Goal: Task Accomplishment & Management: Manage account settings

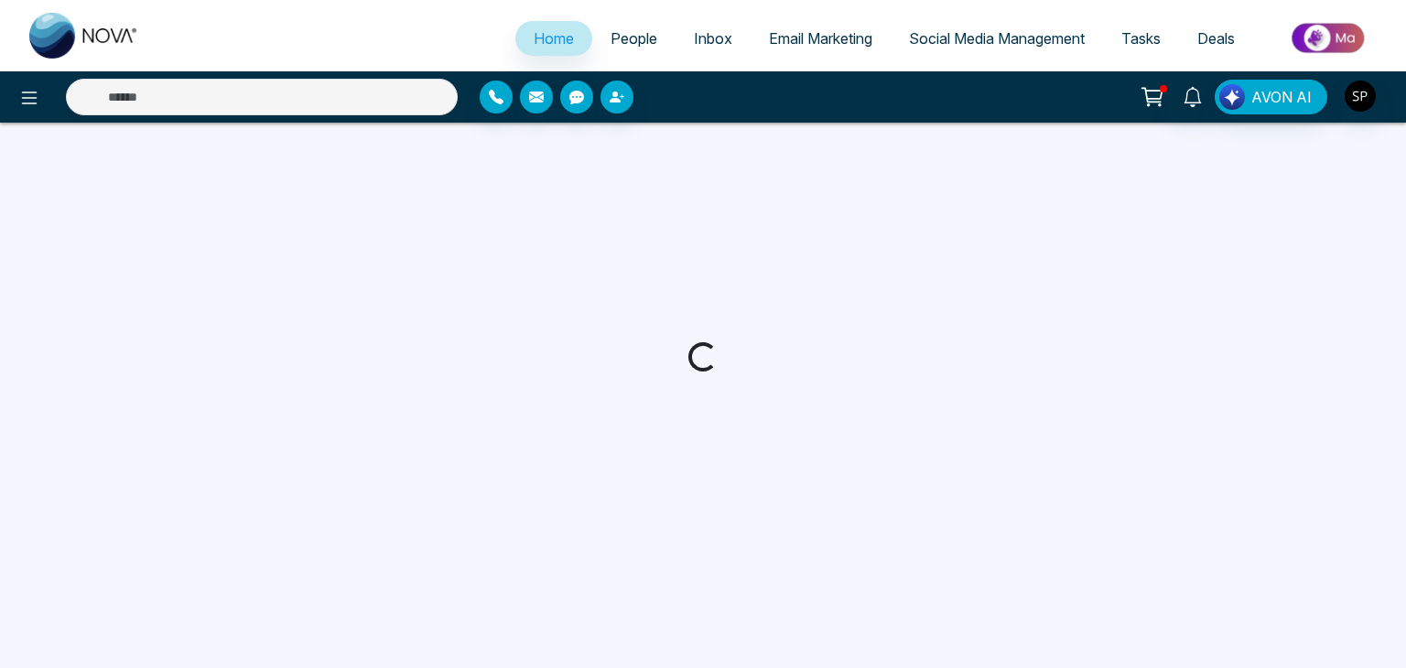
select select "*"
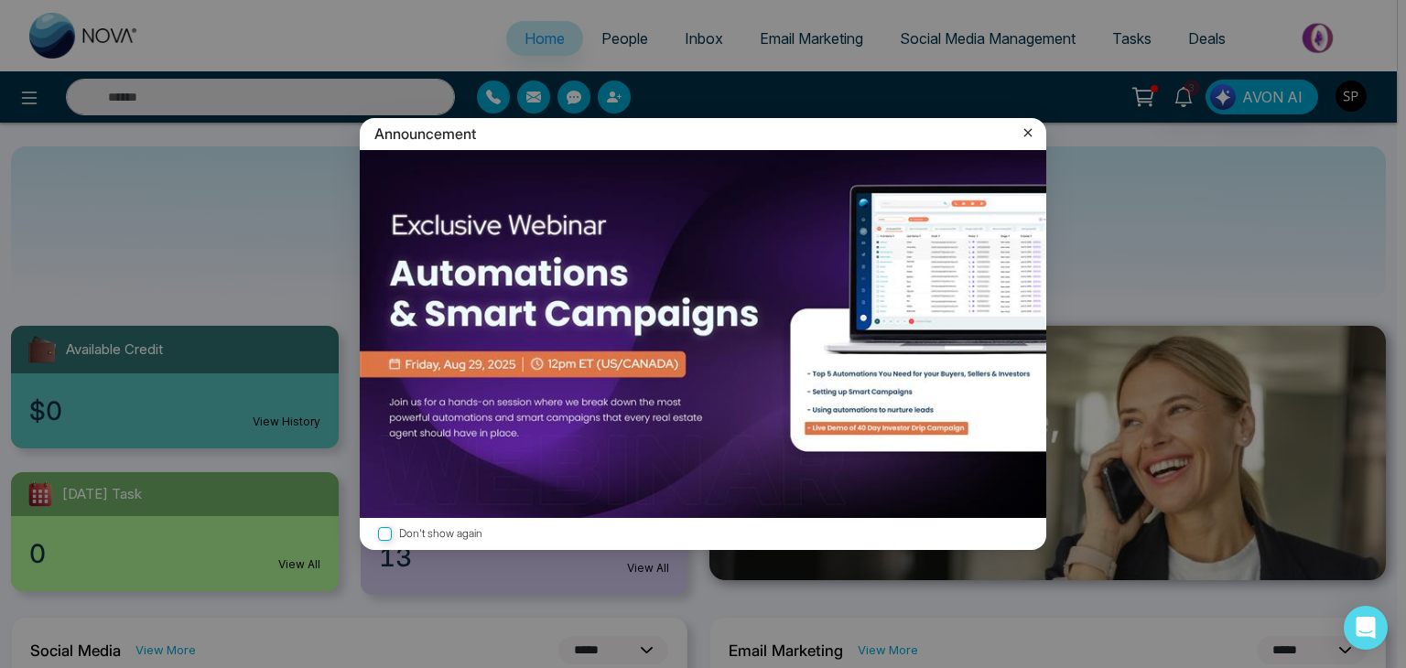
click at [1019, 133] on icon at bounding box center [1028, 133] width 18 height 18
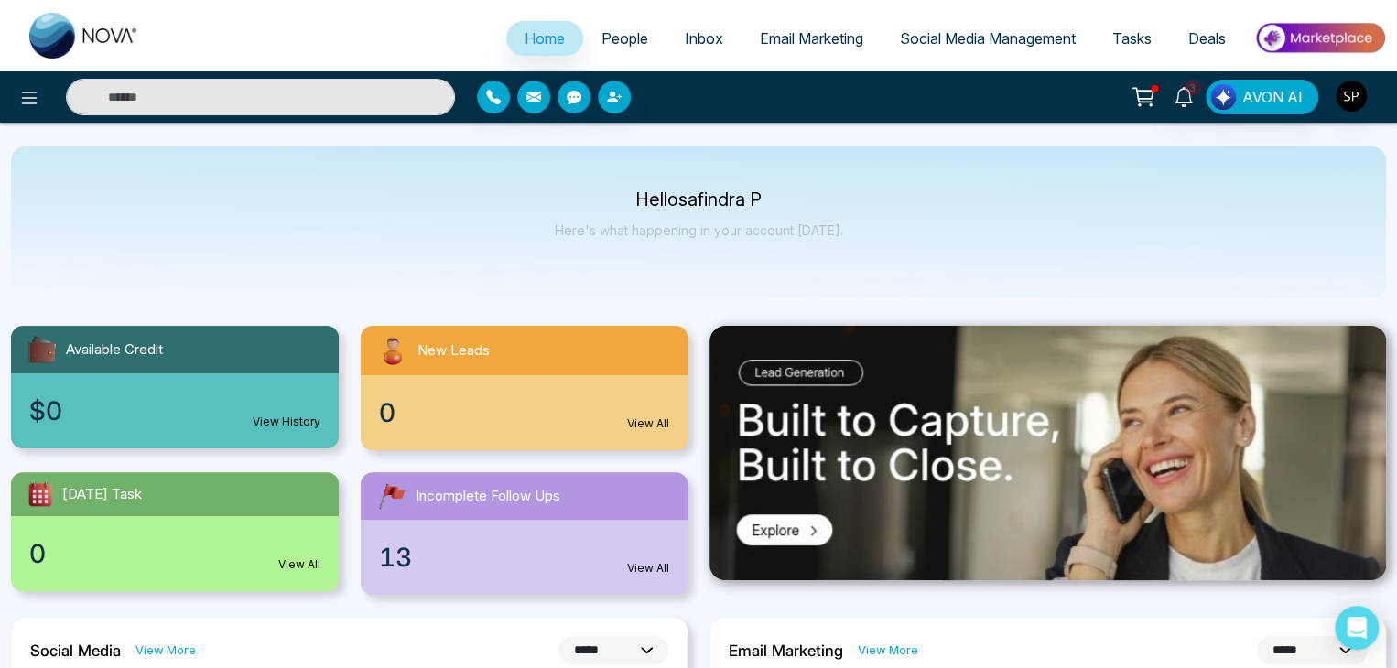
click at [1025, 149] on div "Hello safindra P Here's what happening in your account [DATE]." at bounding box center [698, 222] width 1375 height 152
click at [626, 45] on span "People" at bounding box center [625, 38] width 47 height 18
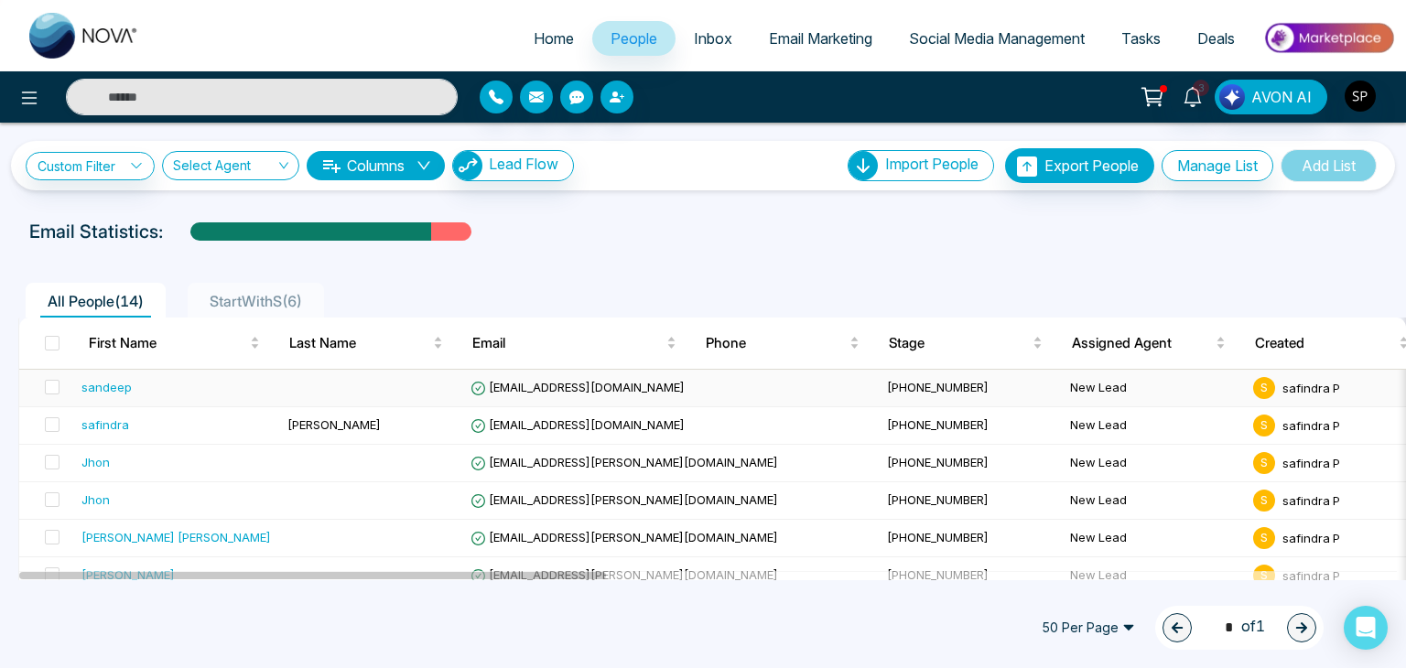
click at [316, 392] on td at bounding box center [371, 389] width 183 height 38
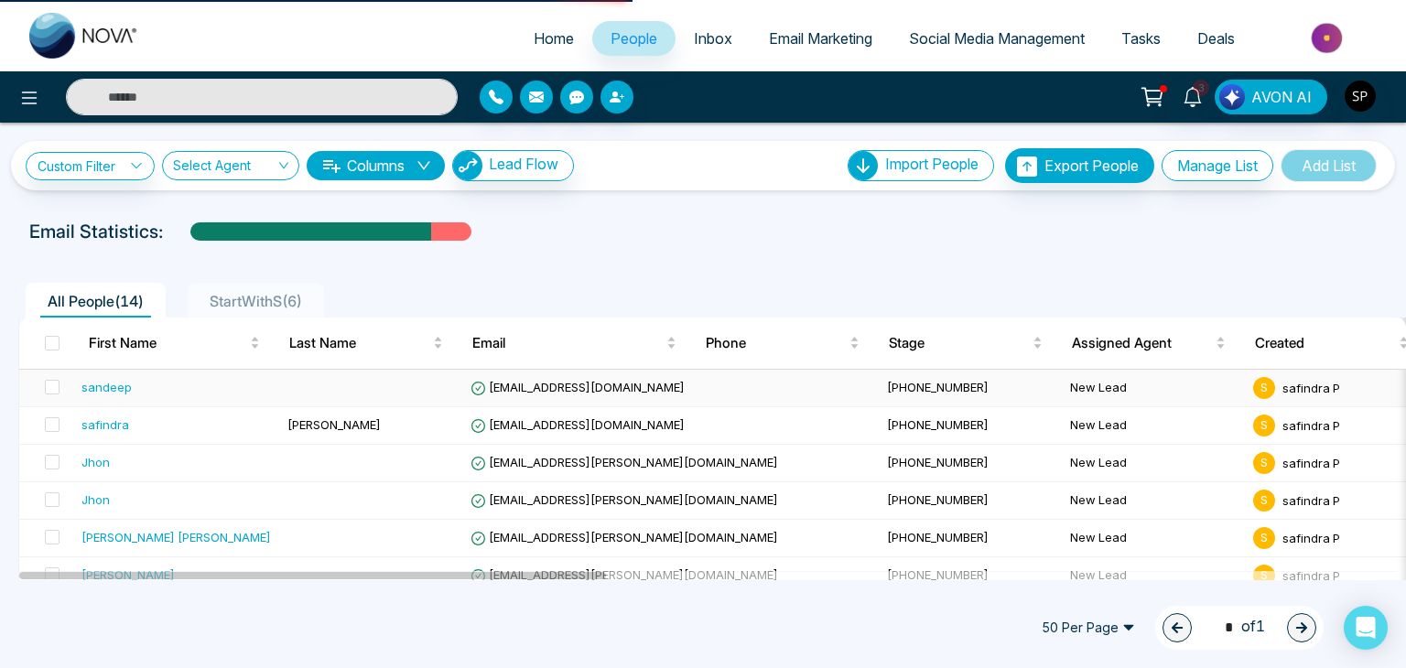
click at [316, 392] on td at bounding box center [371, 389] width 183 height 38
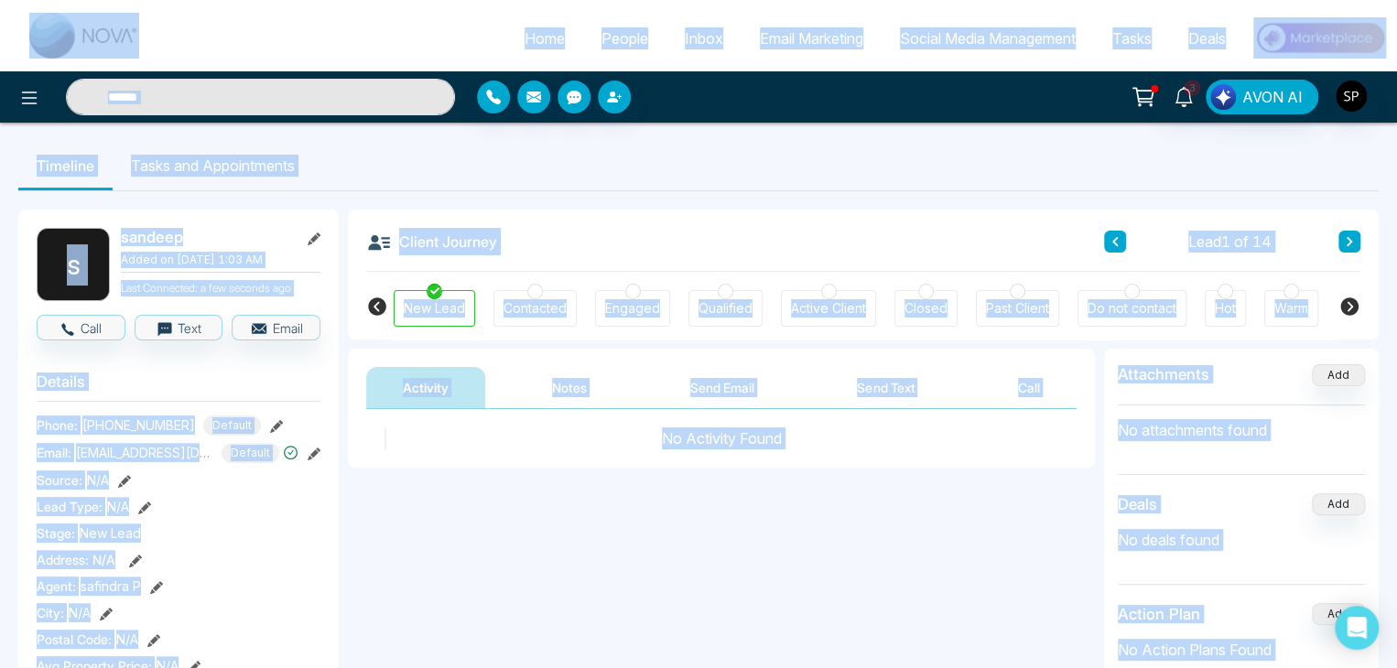
click at [780, 211] on div "Client Journey Lead 1 of 14" at bounding box center [863, 241] width 994 height 62
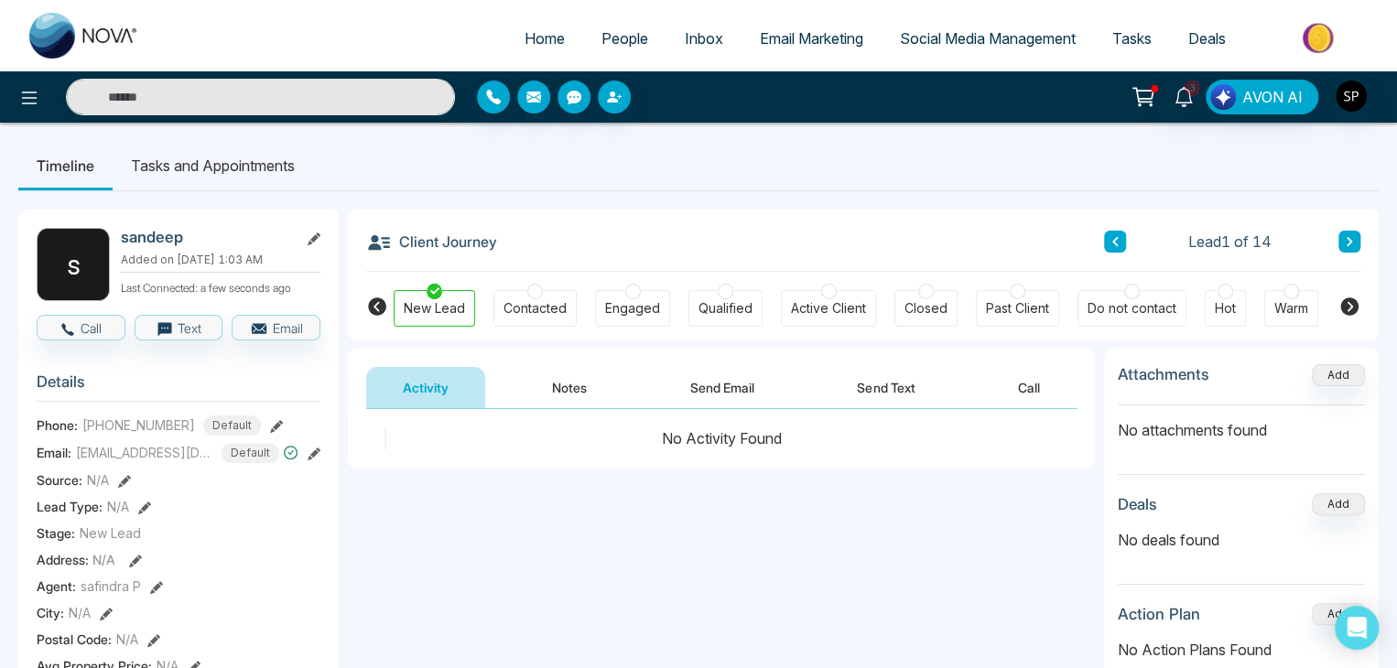
click at [544, 303] on div "Contacted" at bounding box center [535, 308] width 63 height 18
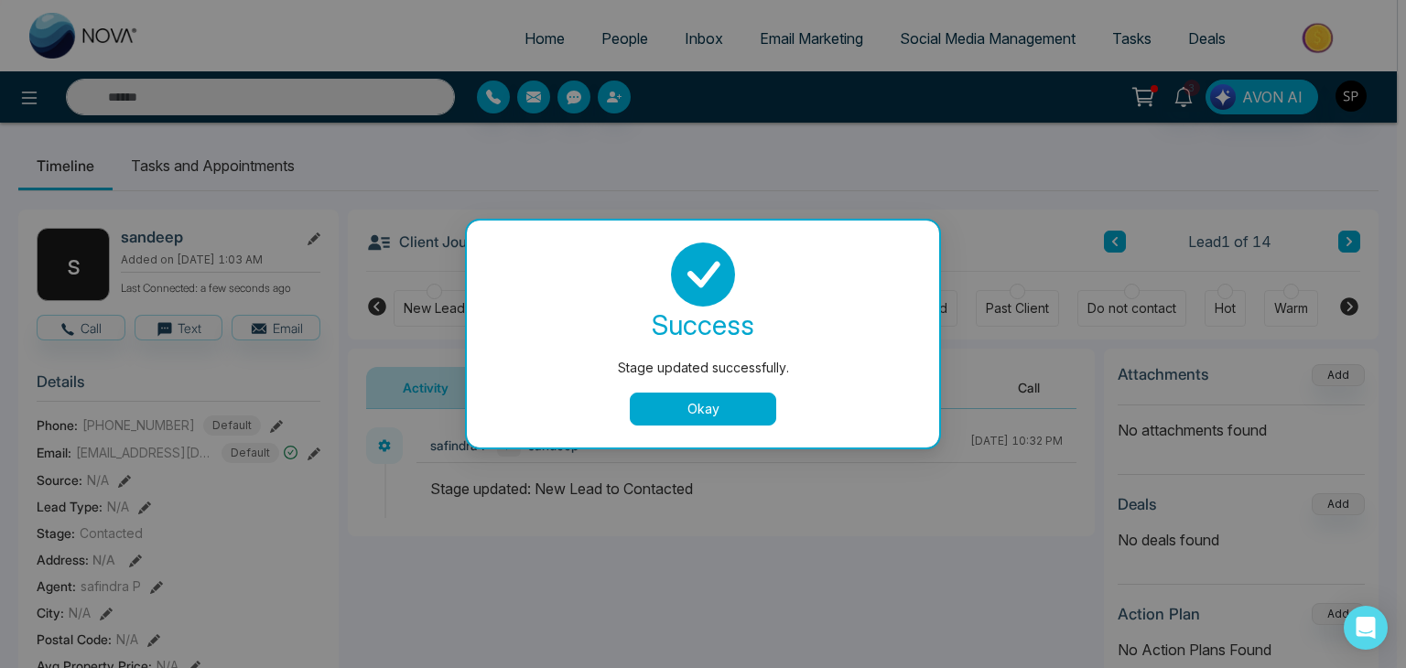
click at [667, 418] on button "Okay" at bounding box center [703, 409] width 146 height 33
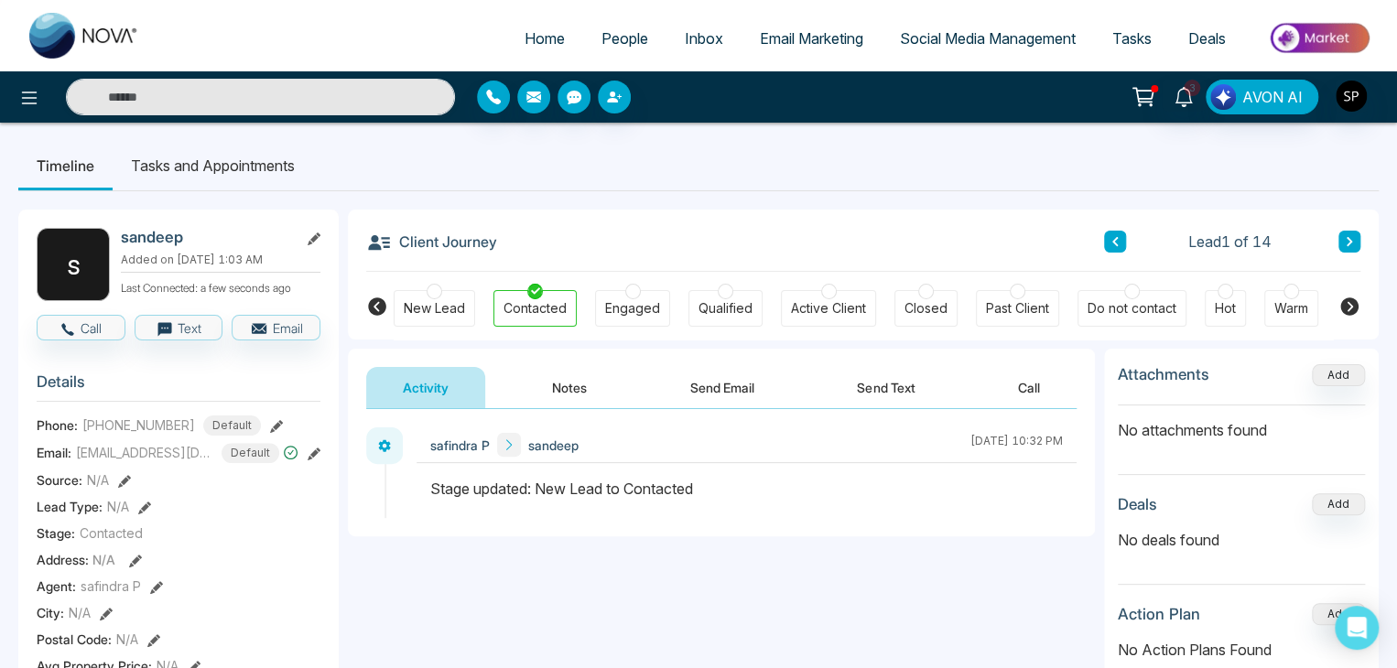
click at [524, 27] on link "Home" at bounding box center [544, 38] width 77 height 35
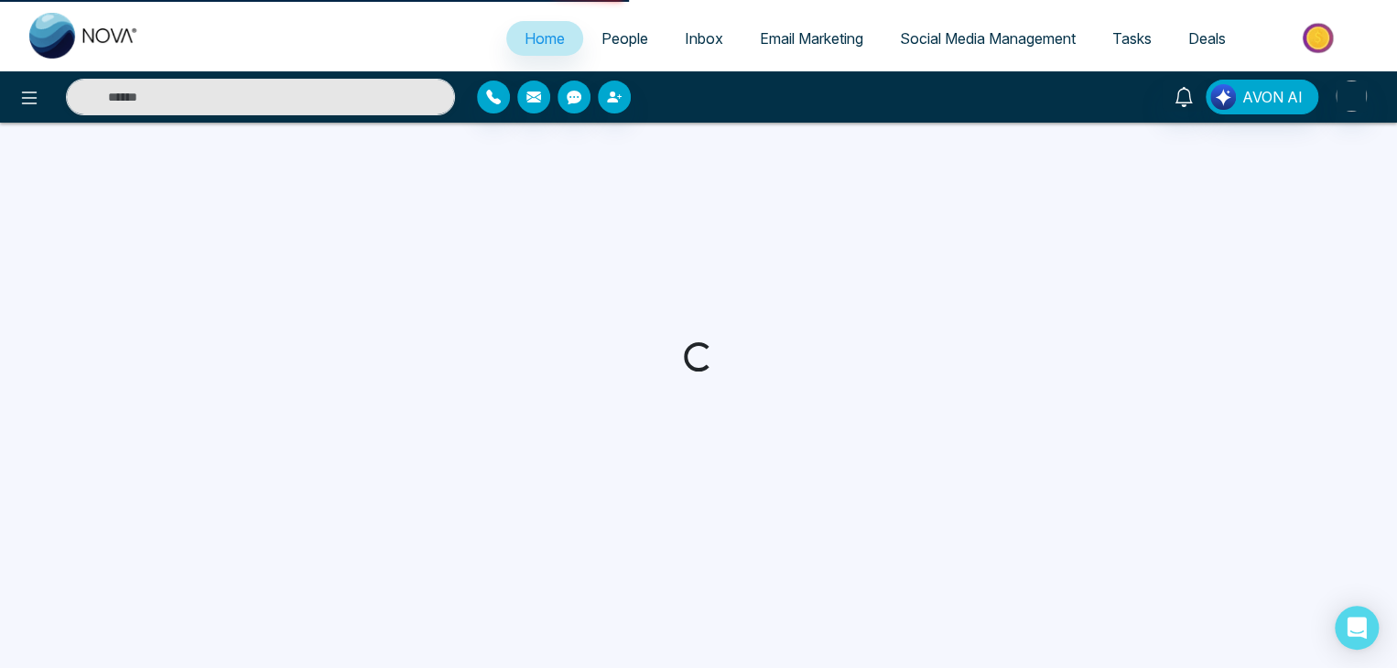
click at [524, 27] on link "Home" at bounding box center [544, 38] width 77 height 35
select select "*"
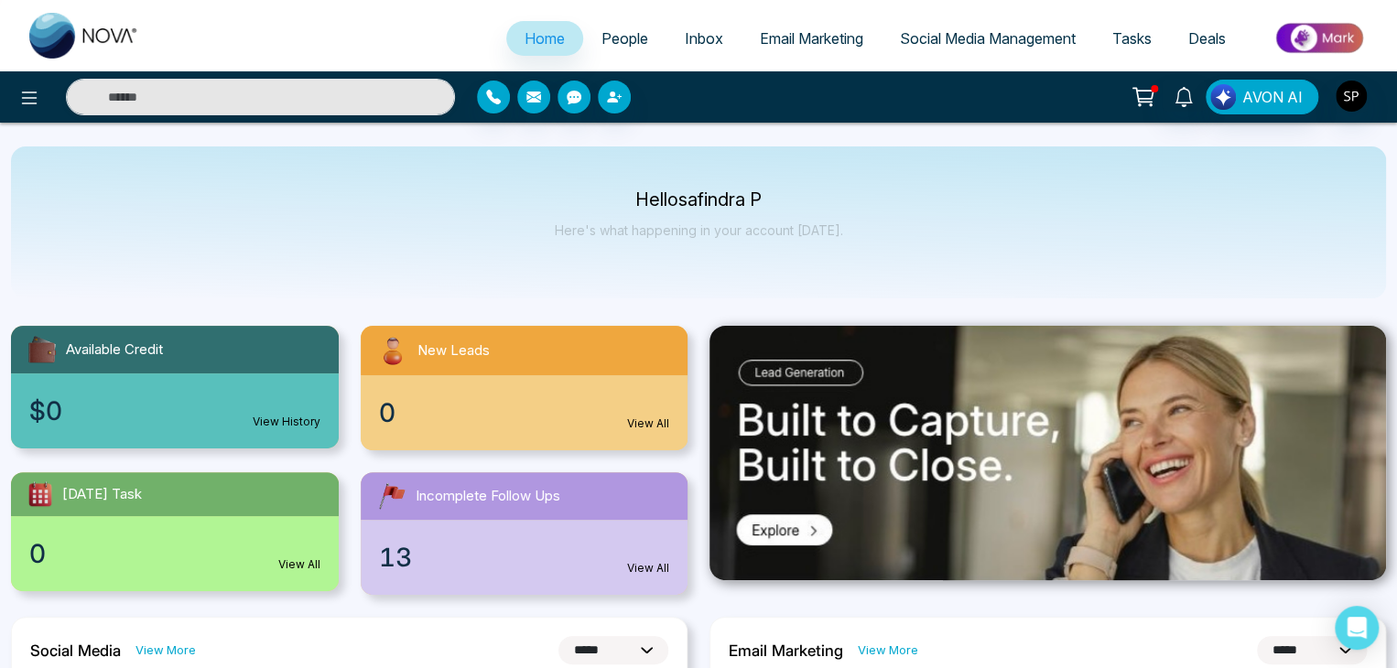
click at [687, 52] on link "Inbox" at bounding box center [704, 38] width 75 height 35
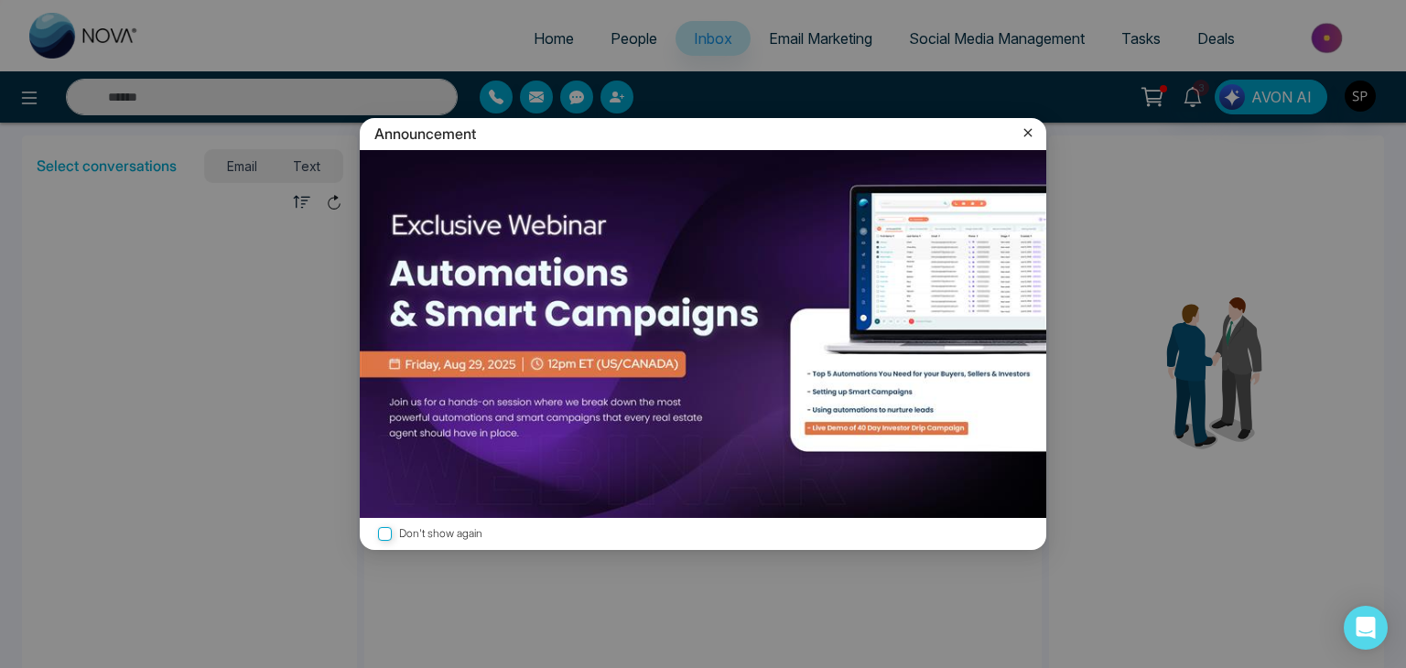
click at [1031, 135] on icon at bounding box center [1028, 133] width 18 height 18
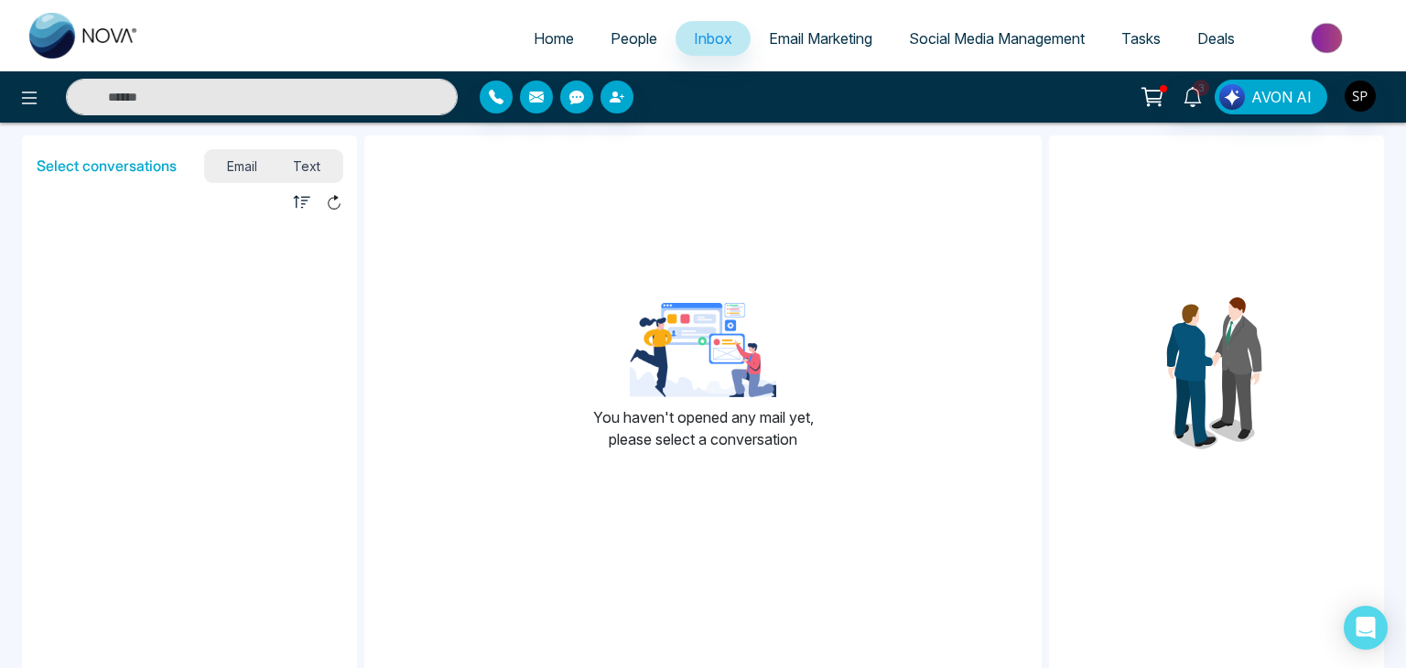
click at [612, 49] on link "People" at bounding box center [633, 38] width 83 height 35
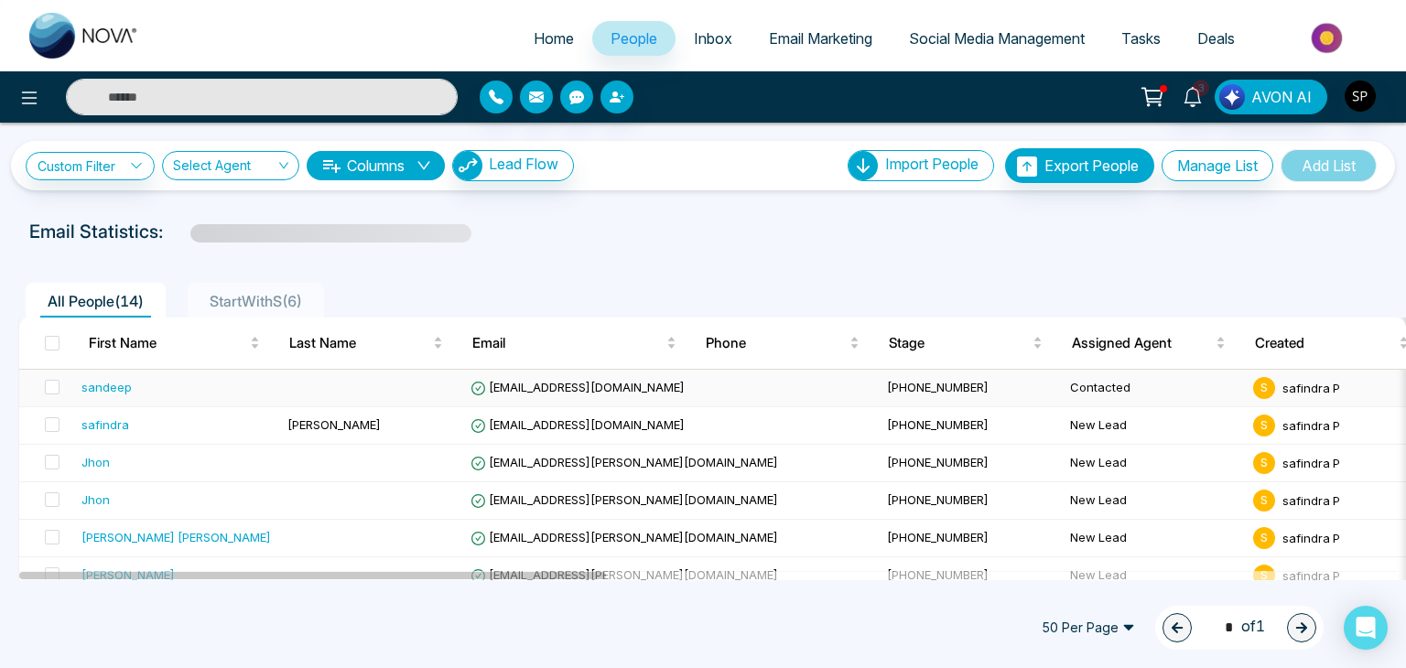
click at [257, 378] on div "sandeep" at bounding box center [176, 387] width 191 height 18
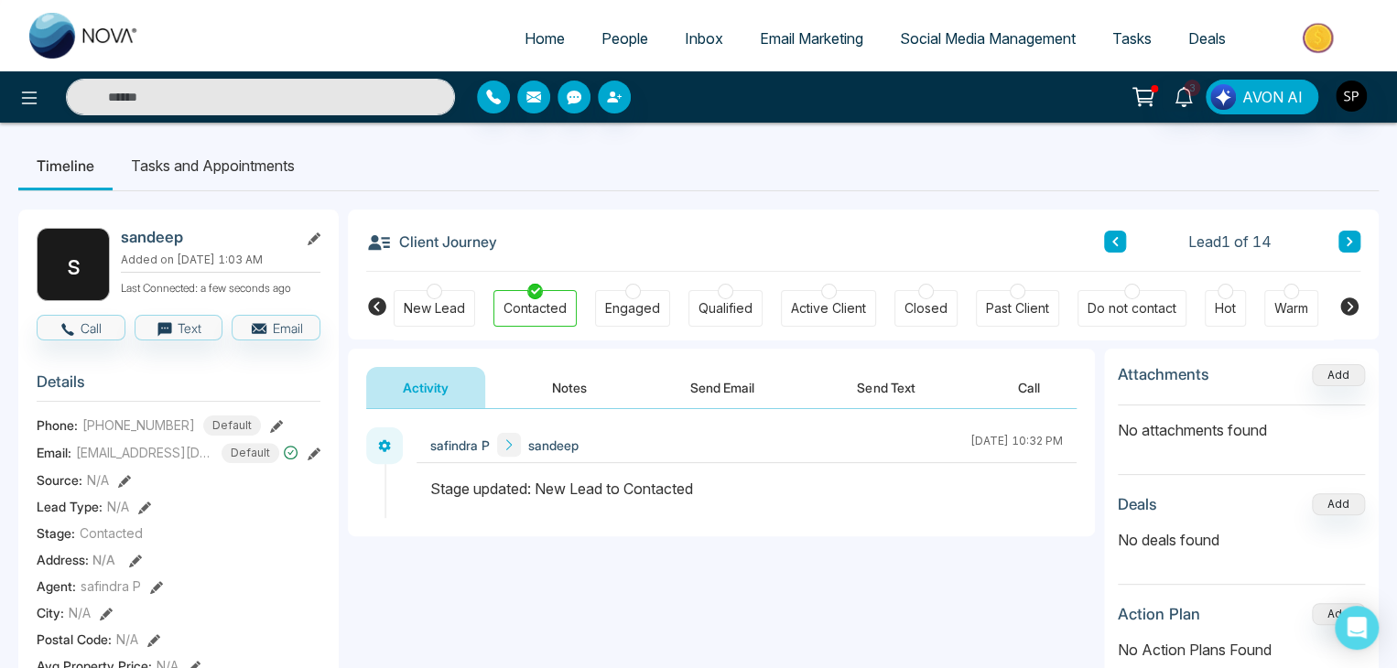
click at [1351, 246] on icon at bounding box center [1349, 241] width 9 height 11
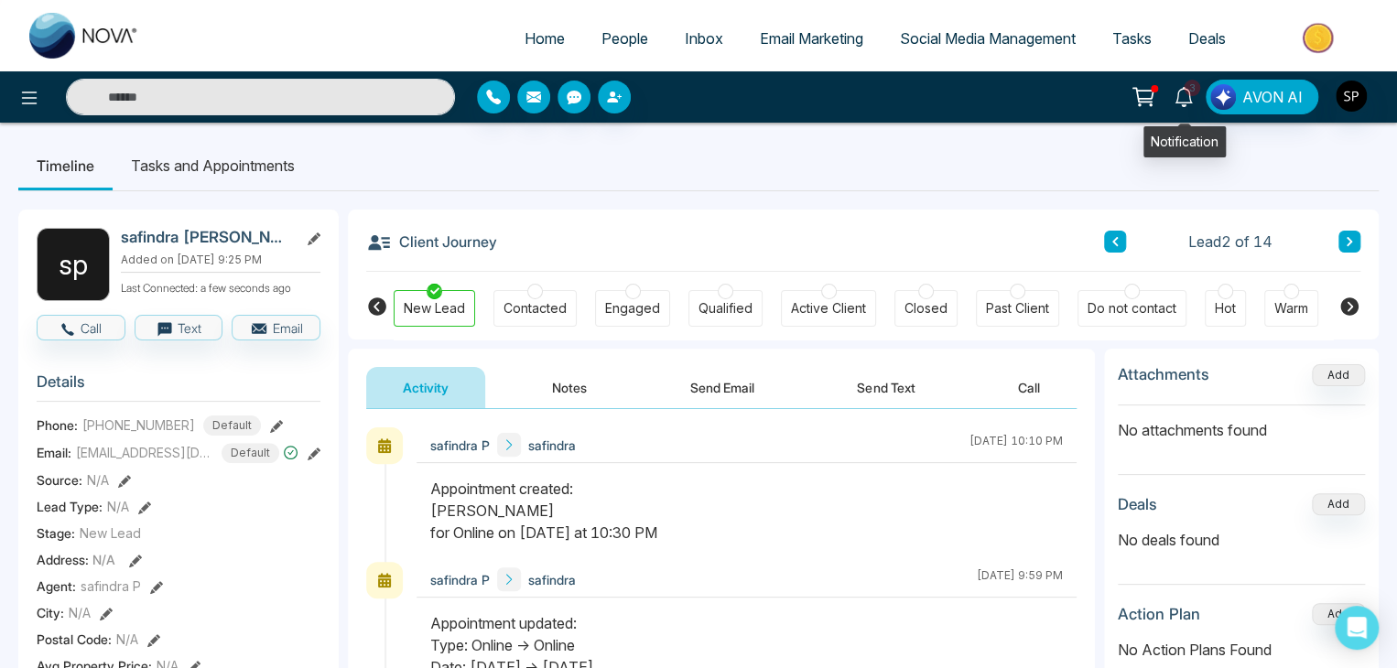
click at [1190, 98] on icon at bounding box center [1184, 97] width 20 height 20
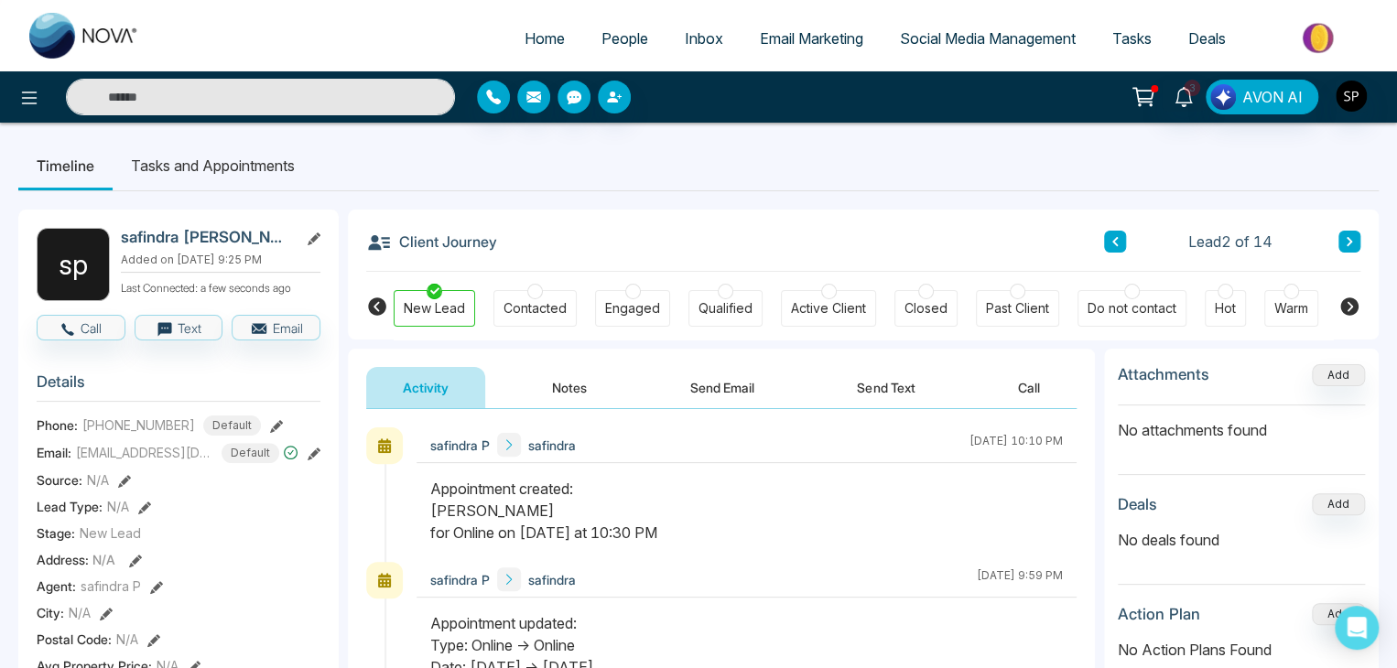
click at [359, 103] on input "text" at bounding box center [260, 97] width 389 height 37
type input "*"
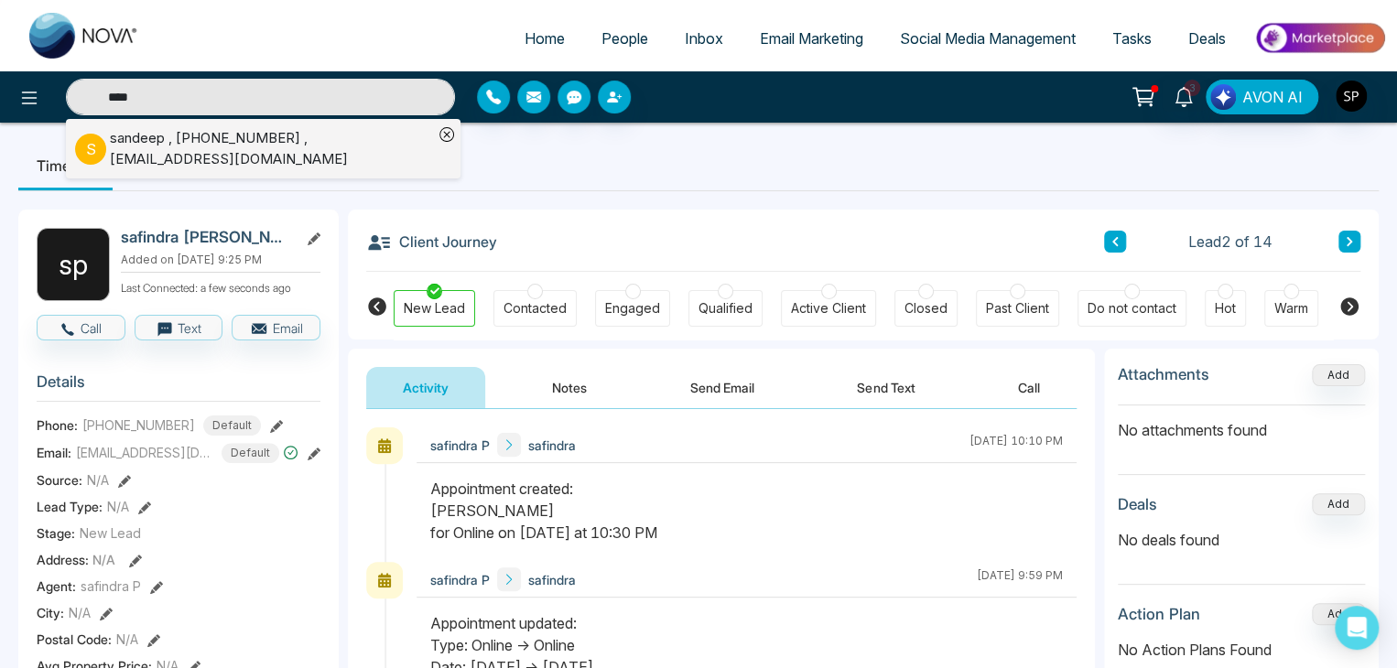
type input "****"
click at [568, 155] on ul "Timeline Tasks and Appointments" at bounding box center [698, 165] width 1361 height 49
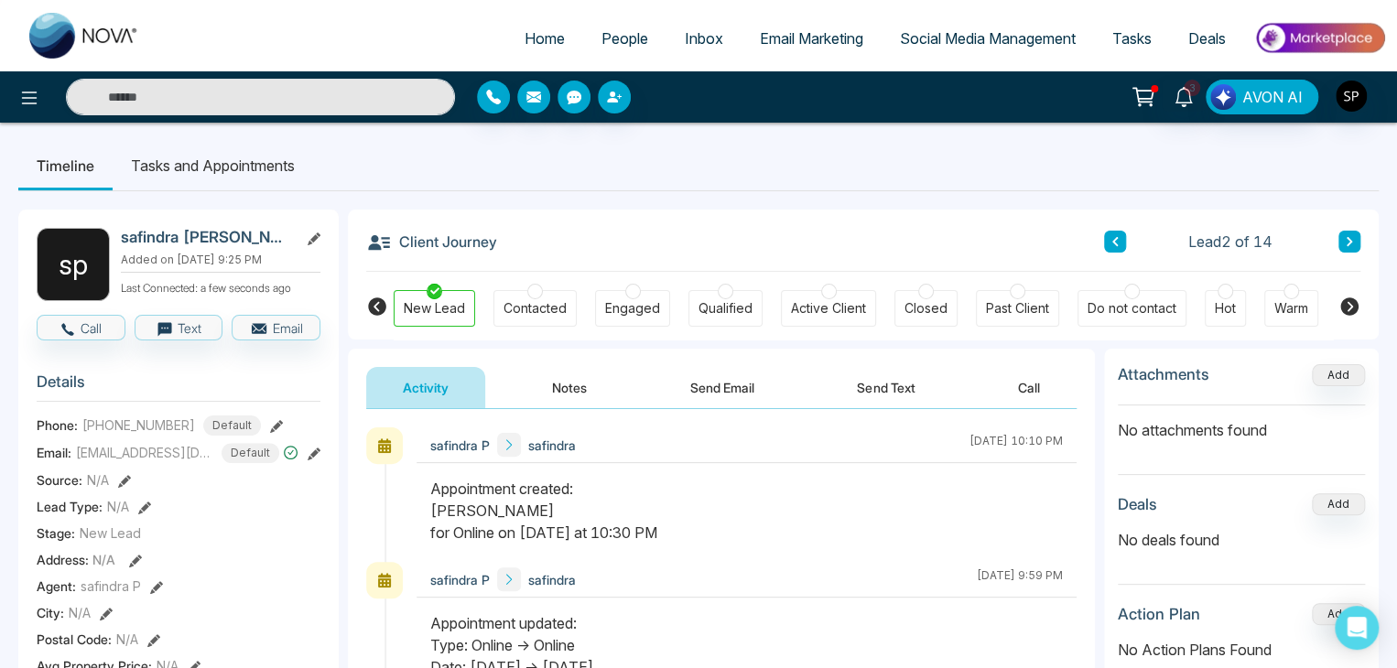
type input "****"
click at [554, 40] on link "Home" at bounding box center [544, 38] width 77 height 35
select select "*"
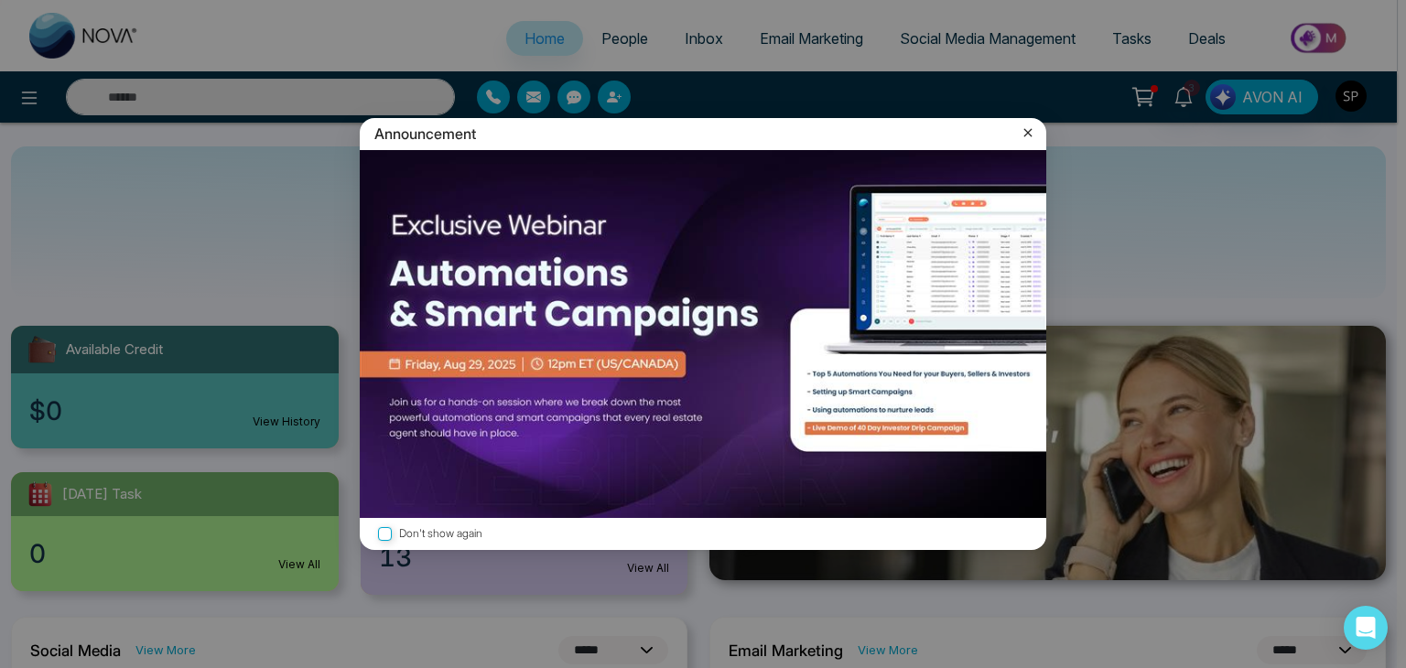
click at [1023, 130] on icon at bounding box center [1028, 133] width 18 height 18
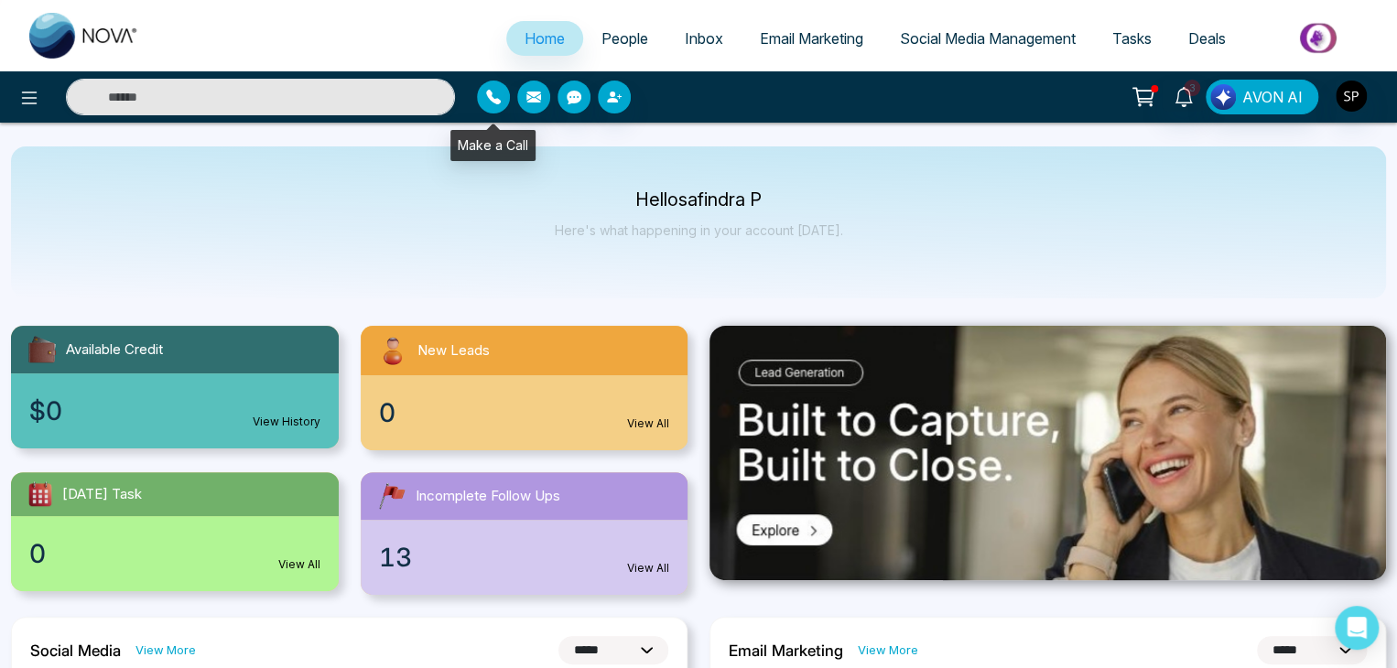
click at [490, 92] on icon "button" at bounding box center [493, 97] width 15 height 15
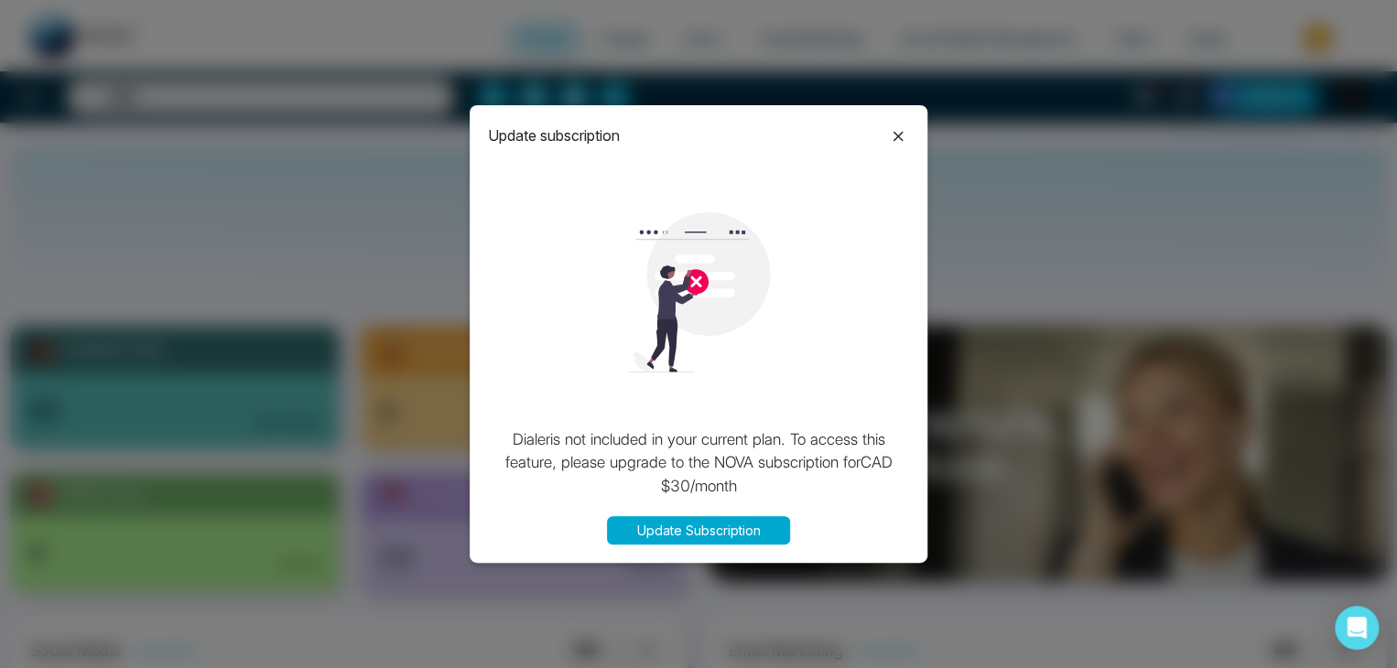
click at [905, 140] on icon at bounding box center [898, 136] width 22 height 22
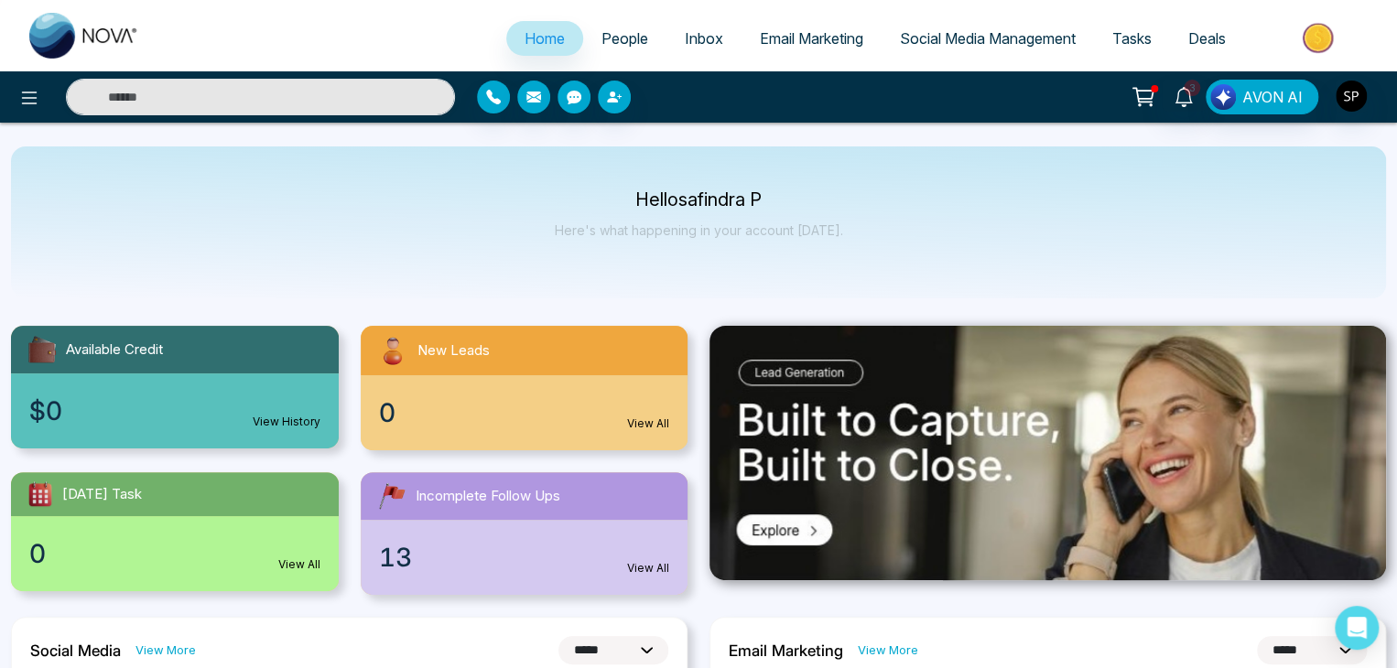
click at [635, 47] on span "People" at bounding box center [625, 38] width 47 height 18
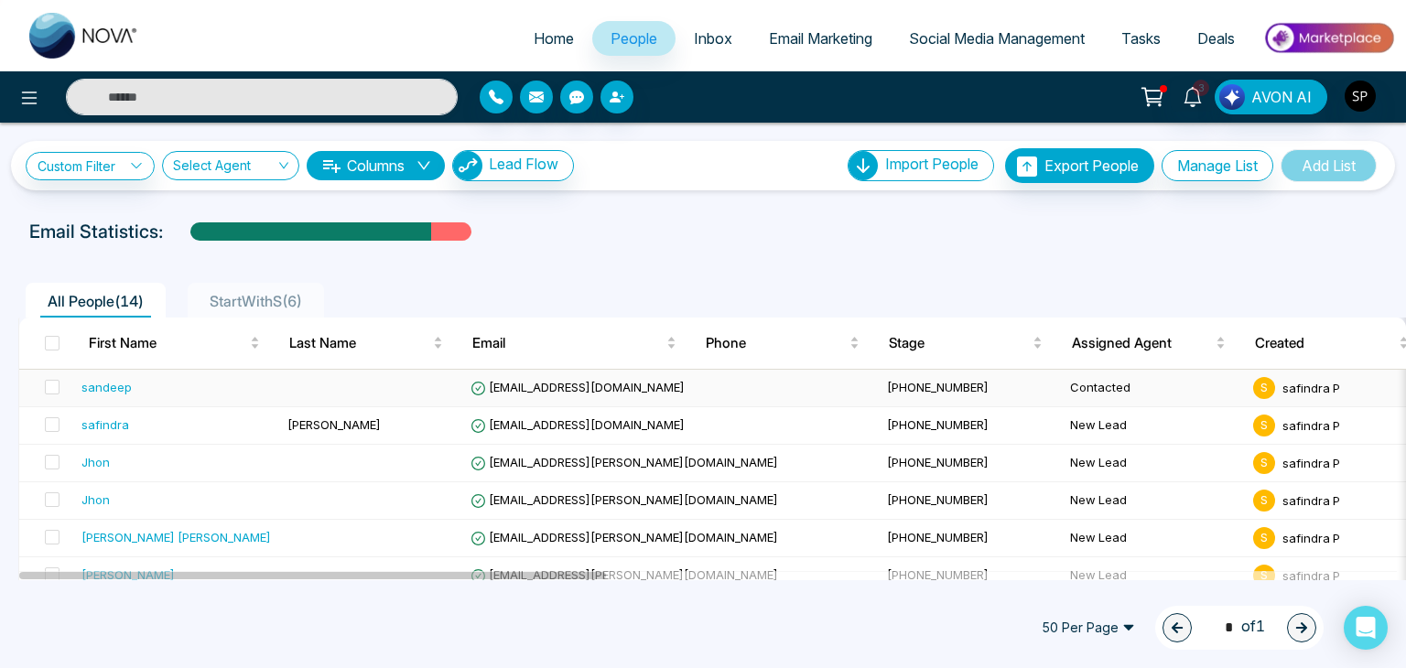
click at [880, 376] on td "[PHONE_NUMBER]" at bounding box center [971, 389] width 183 height 38
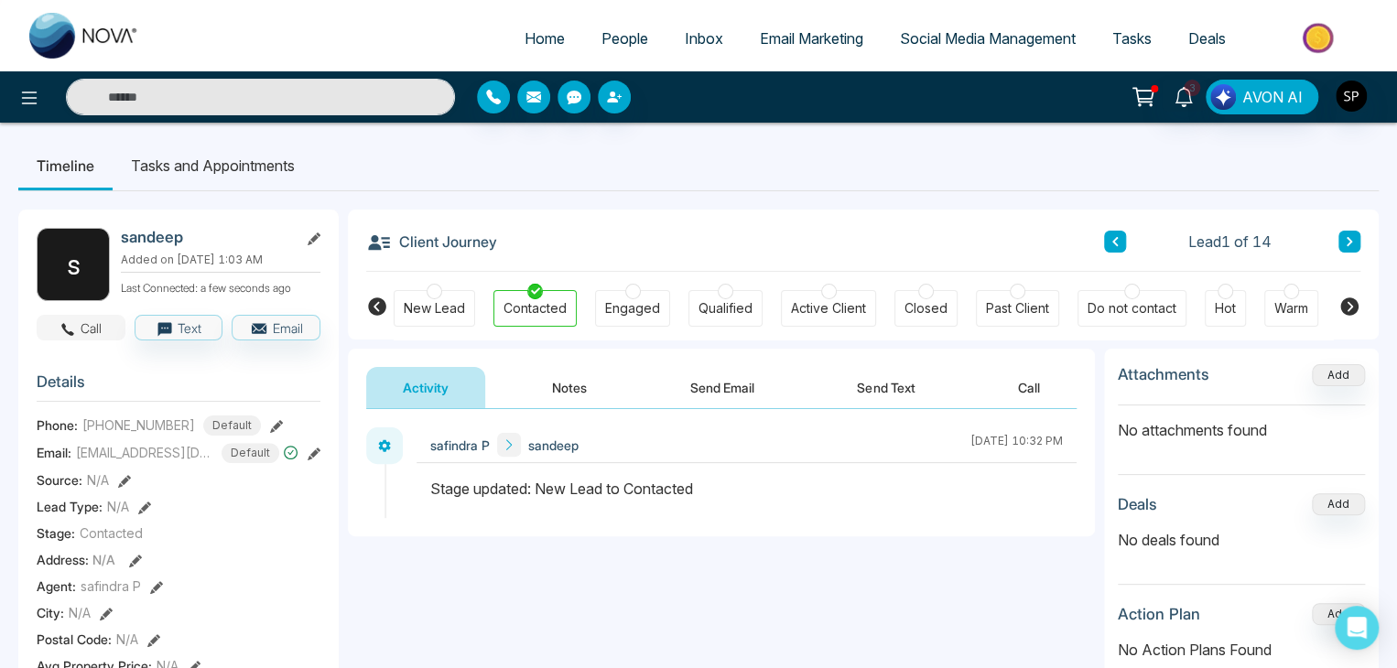
click at [92, 320] on button "Call" at bounding box center [81, 328] width 89 height 26
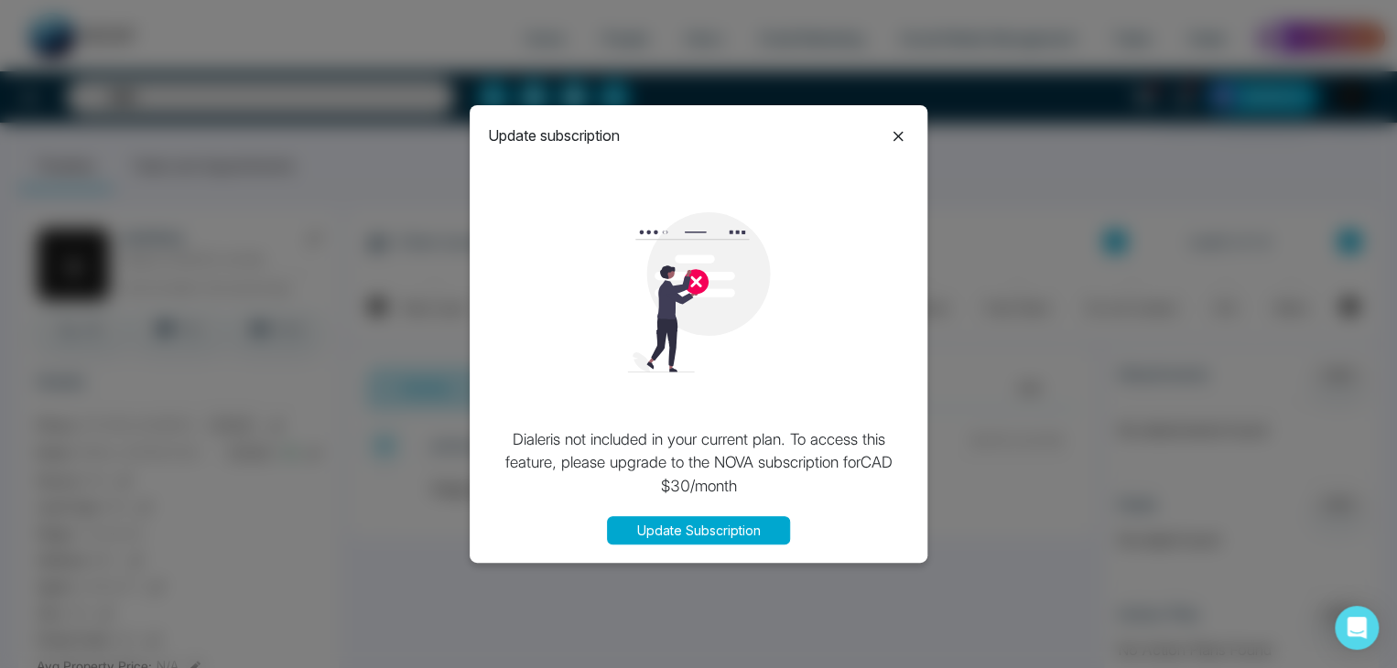
click at [692, 528] on button "Update Subscription" at bounding box center [698, 530] width 183 height 28
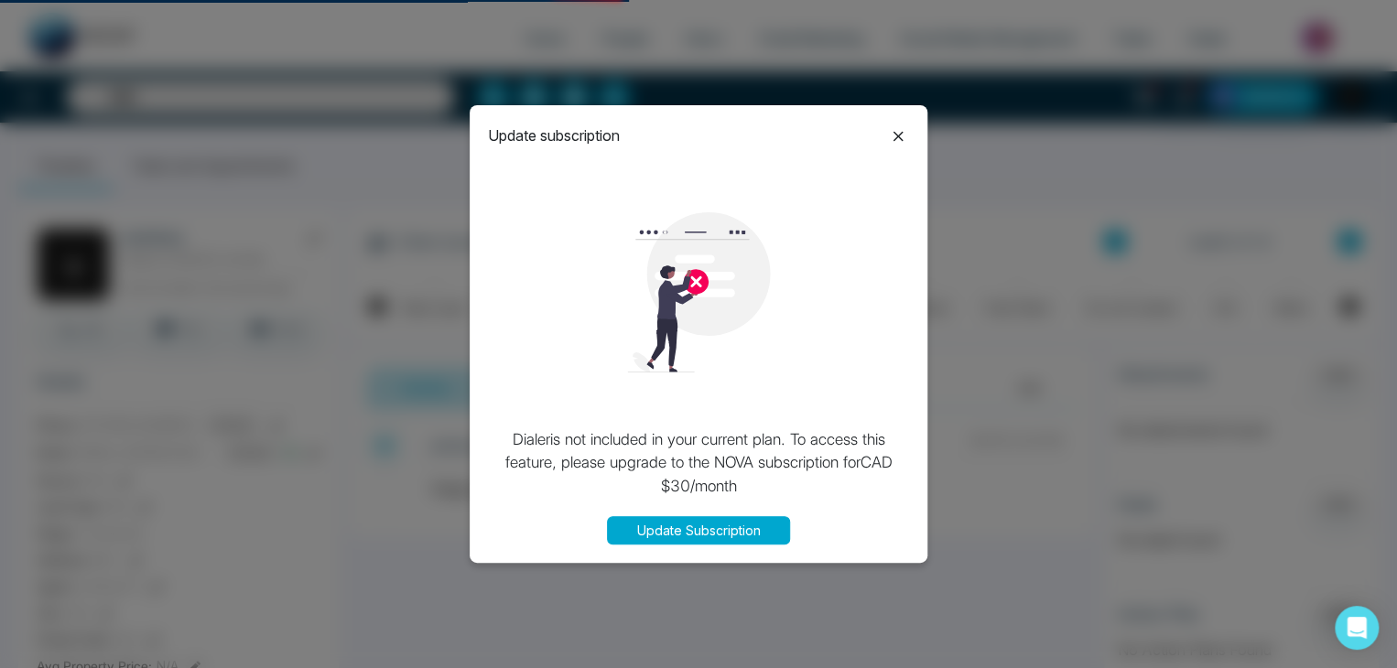
click at [906, 140] on icon at bounding box center [898, 136] width 22 height 22
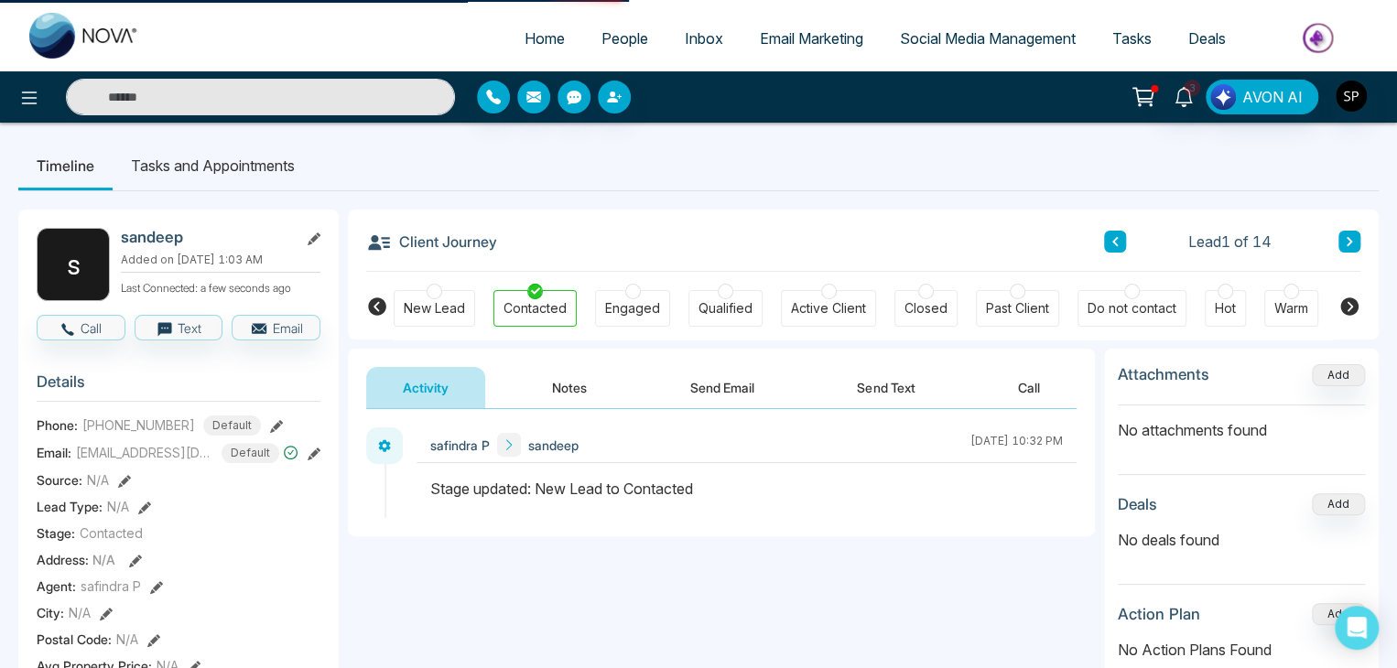
click at [1153, 95] on icon at bounding box center [1145, 95] width 16 height 8
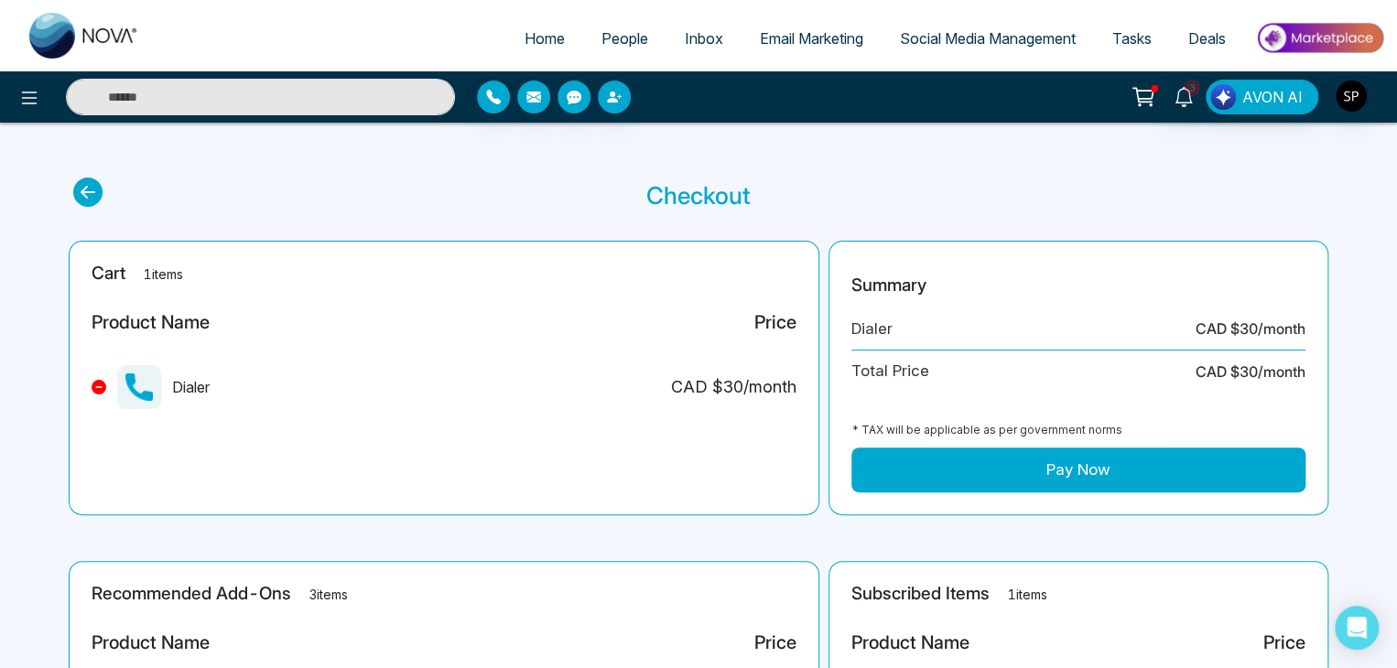
click at [101, 385] on icon at bounding box center [98, 387] width 7 height 7
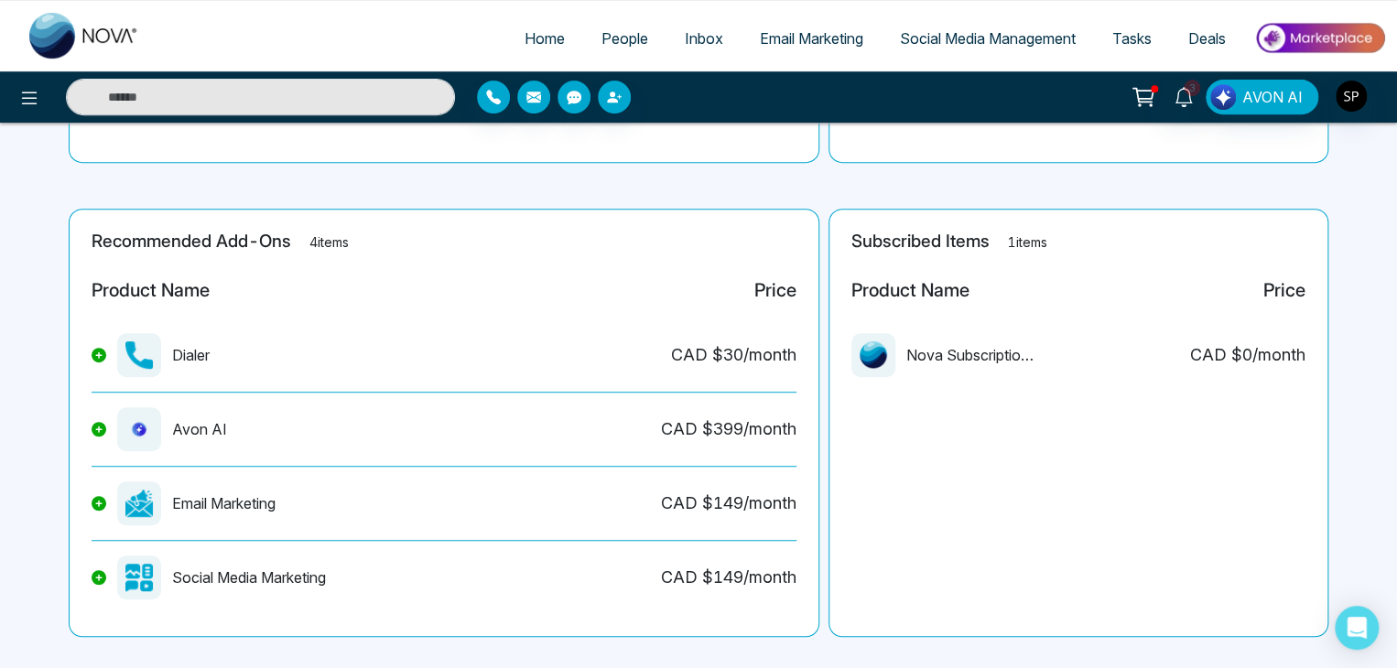
scroll to position [375, 0]
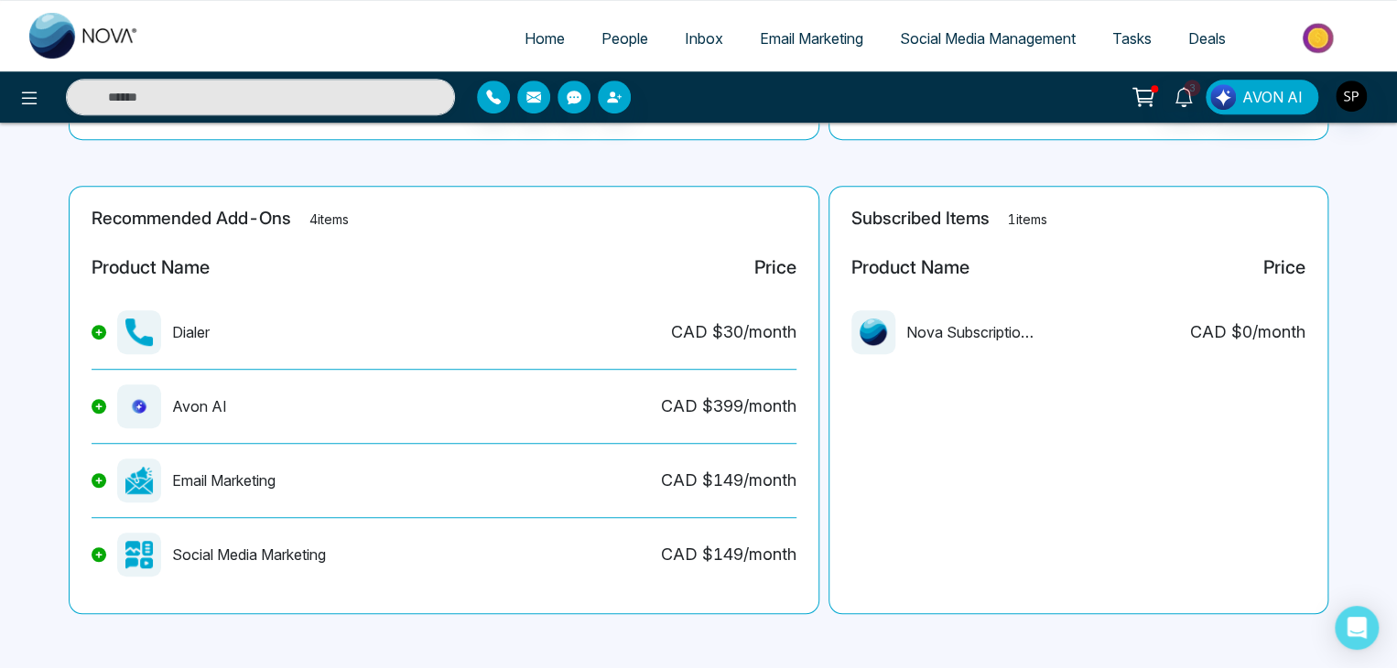
click at [99, 341] on div "Dialer" at bounding box center [151, 332] width 118 height 44
click at [101, 333] on icon at bounding box center [98, 332] width 7 height 7
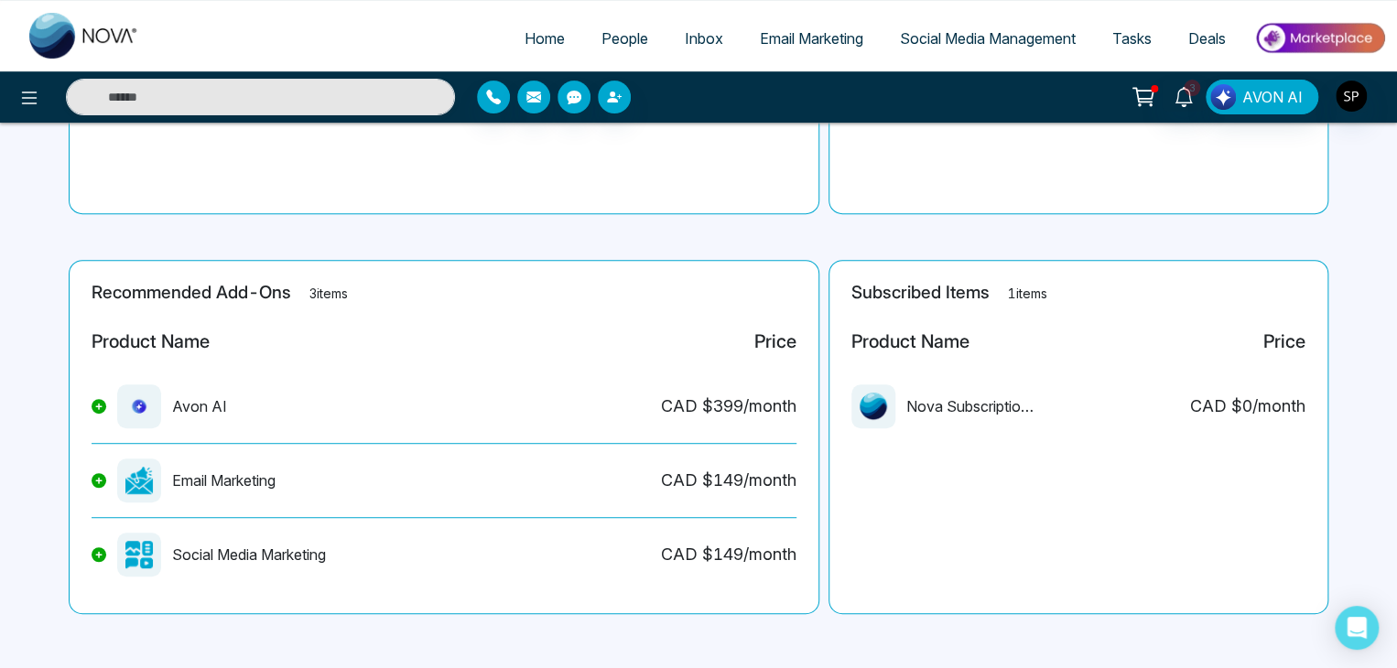
scroll to position [0, 0]
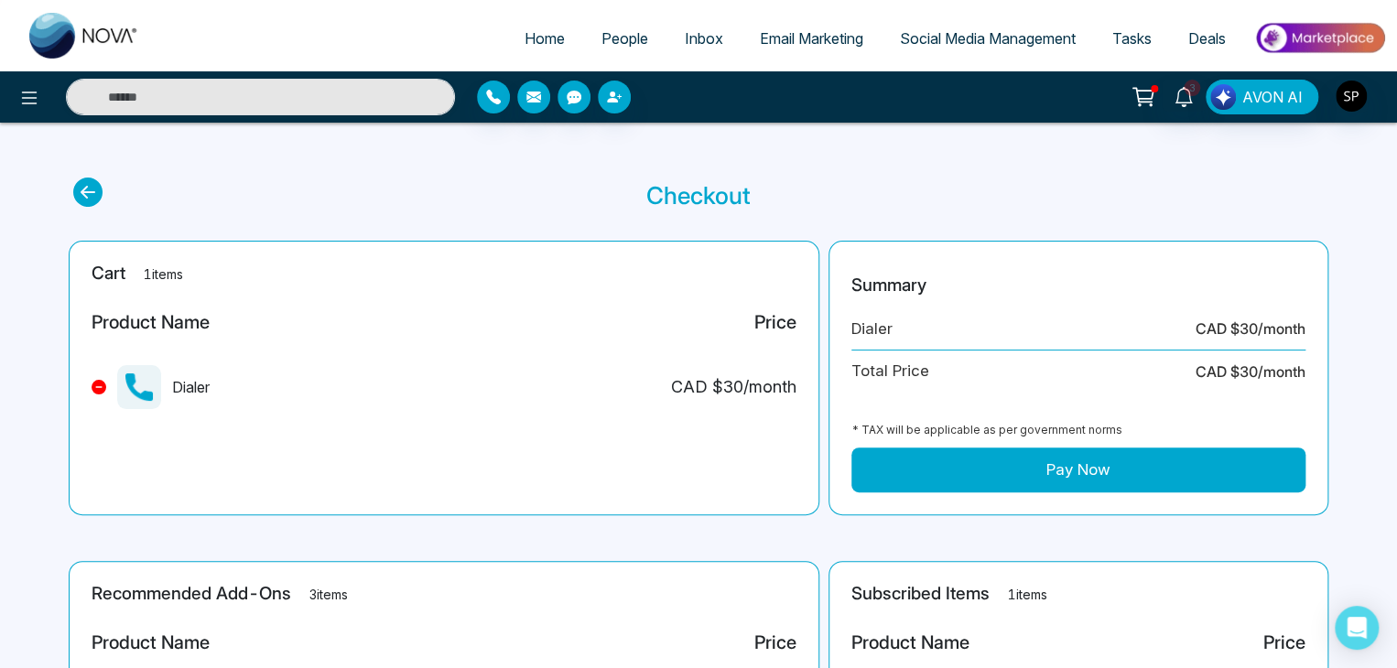
click at [96, 393] on button at bounding box center [99, 387] width 15 height 15
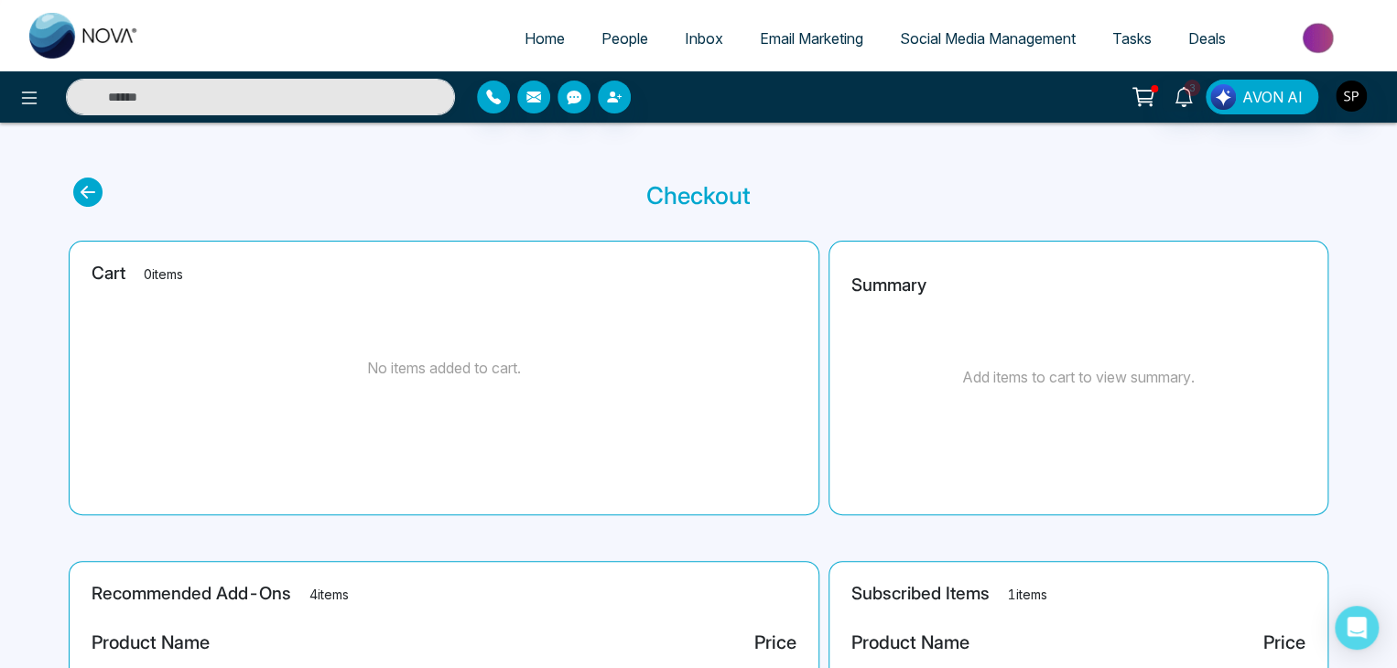
click at [612, 39] on span "People" at bounding box center [625, 38] width 47 height 18
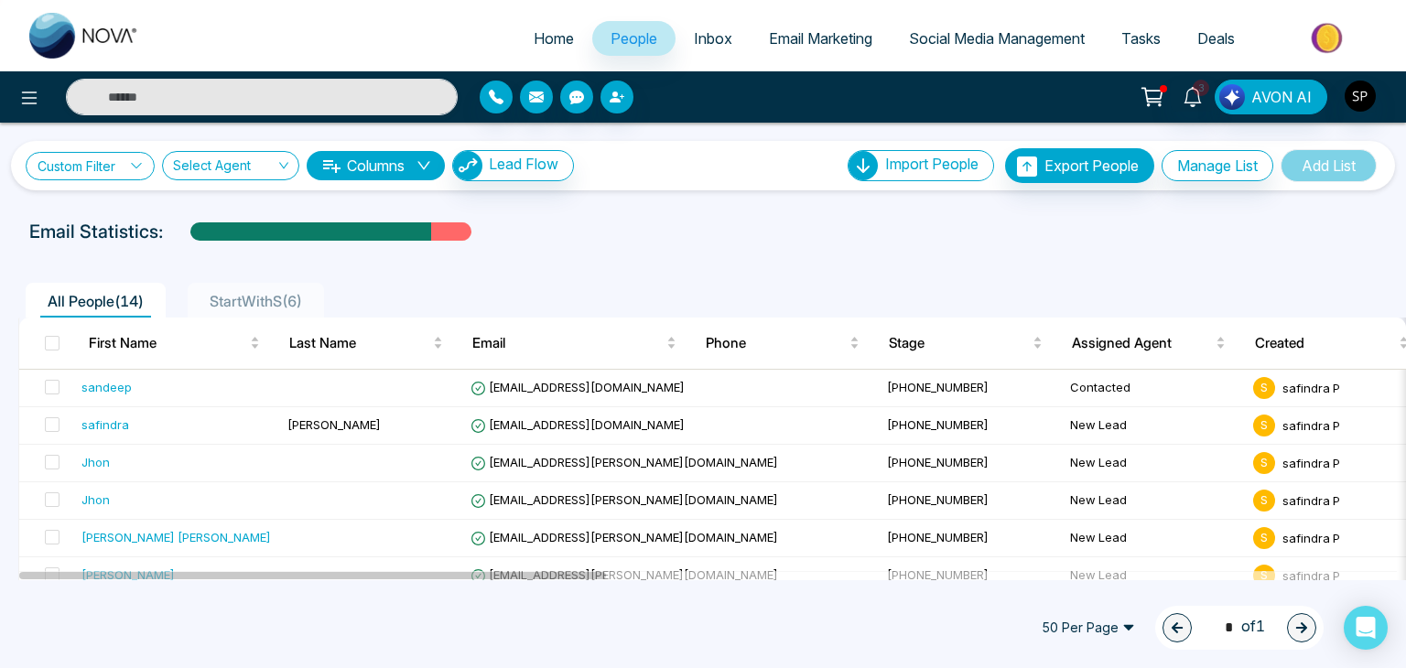
click at [122, 158] on link "Custom Filter" at bounding box center [90, 166] width 129 height 28
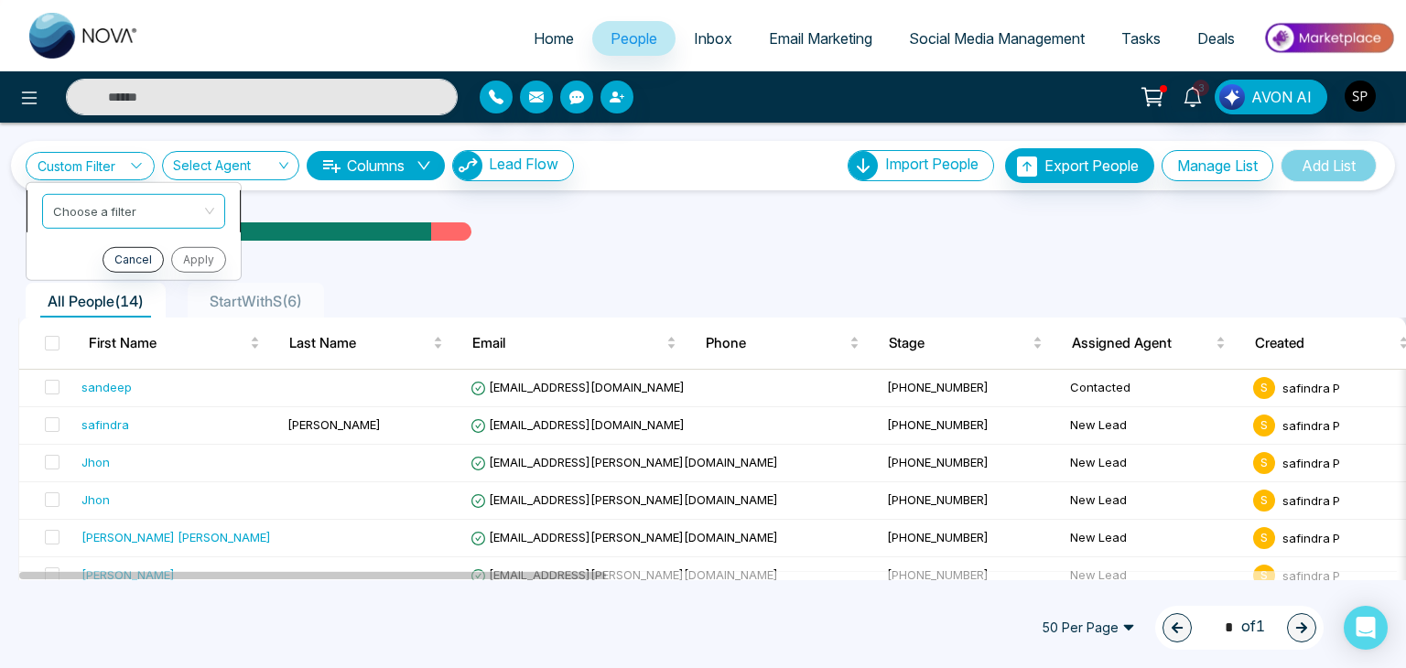
click at [122, 201] on input "search" at bounding box center [127, 207] width 148 height 27
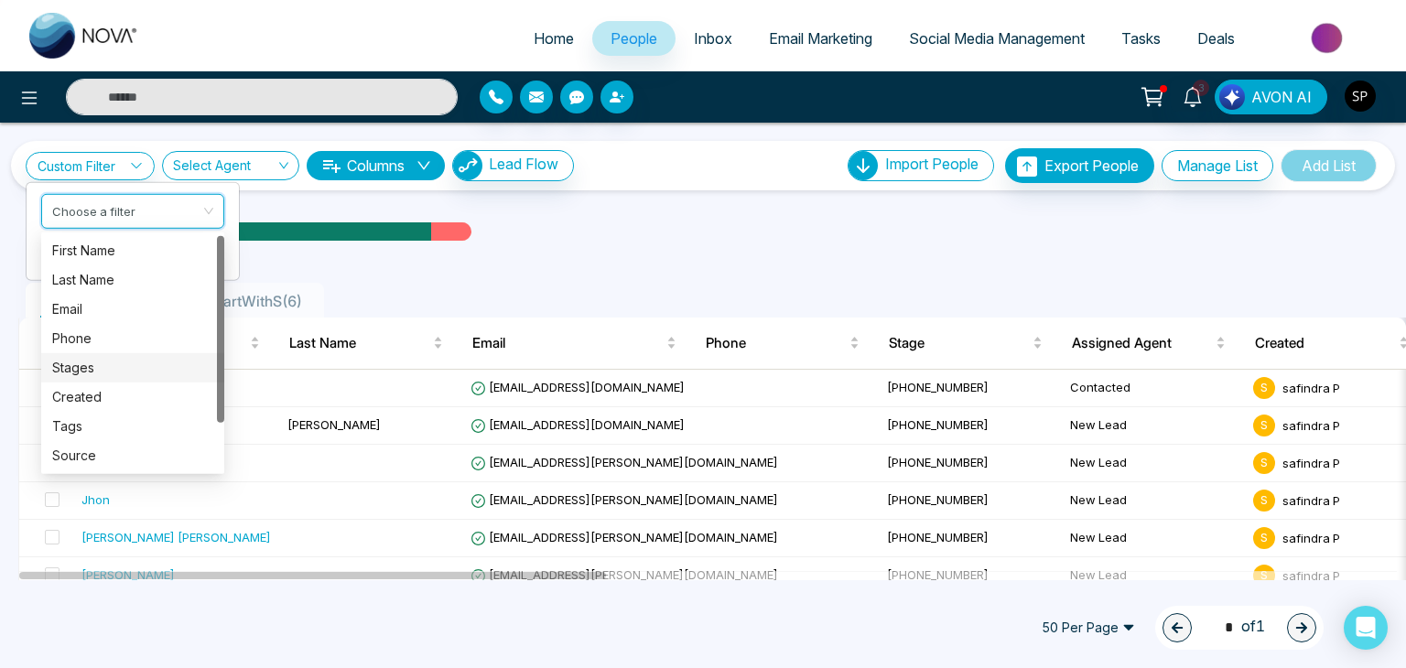
click at [575, 280] on div "All People ( 14 ) StartWithS ( 6 )" at bounding box center [703, 294] width 1392 height 47
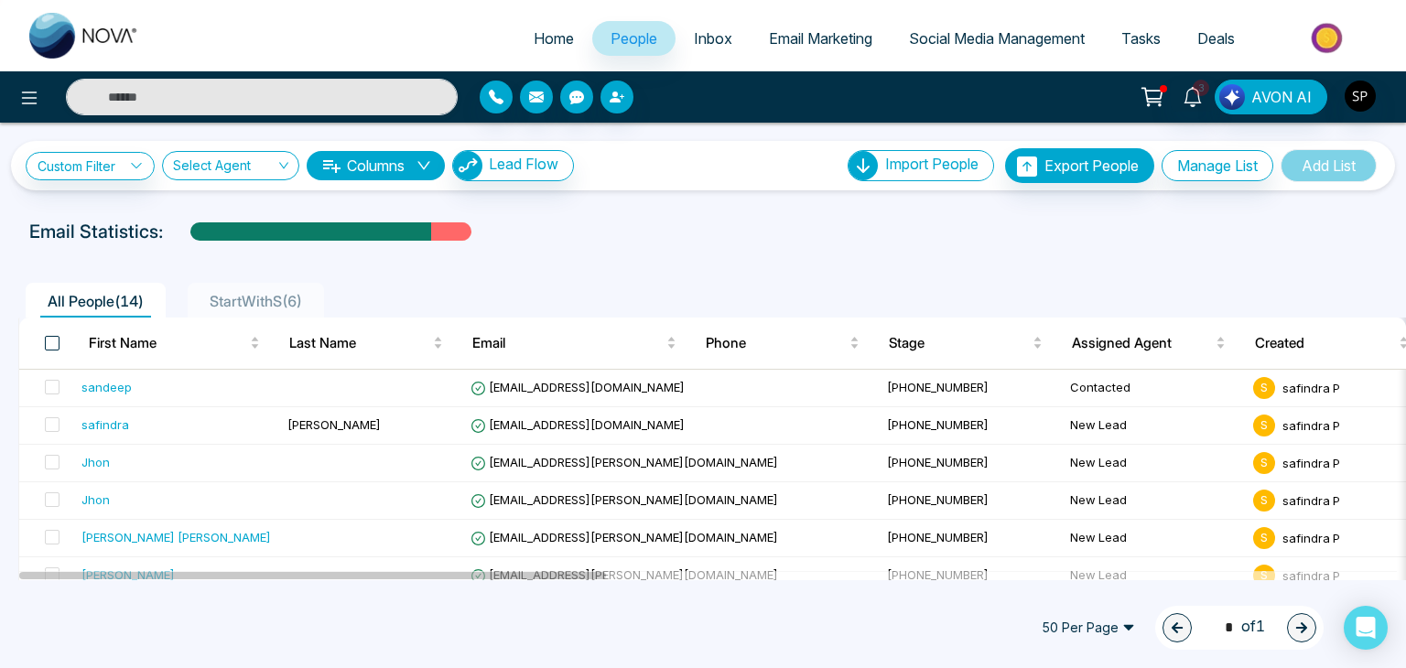
click at [49, 345] on span at bounding box center [52, 343] width 15 height 15
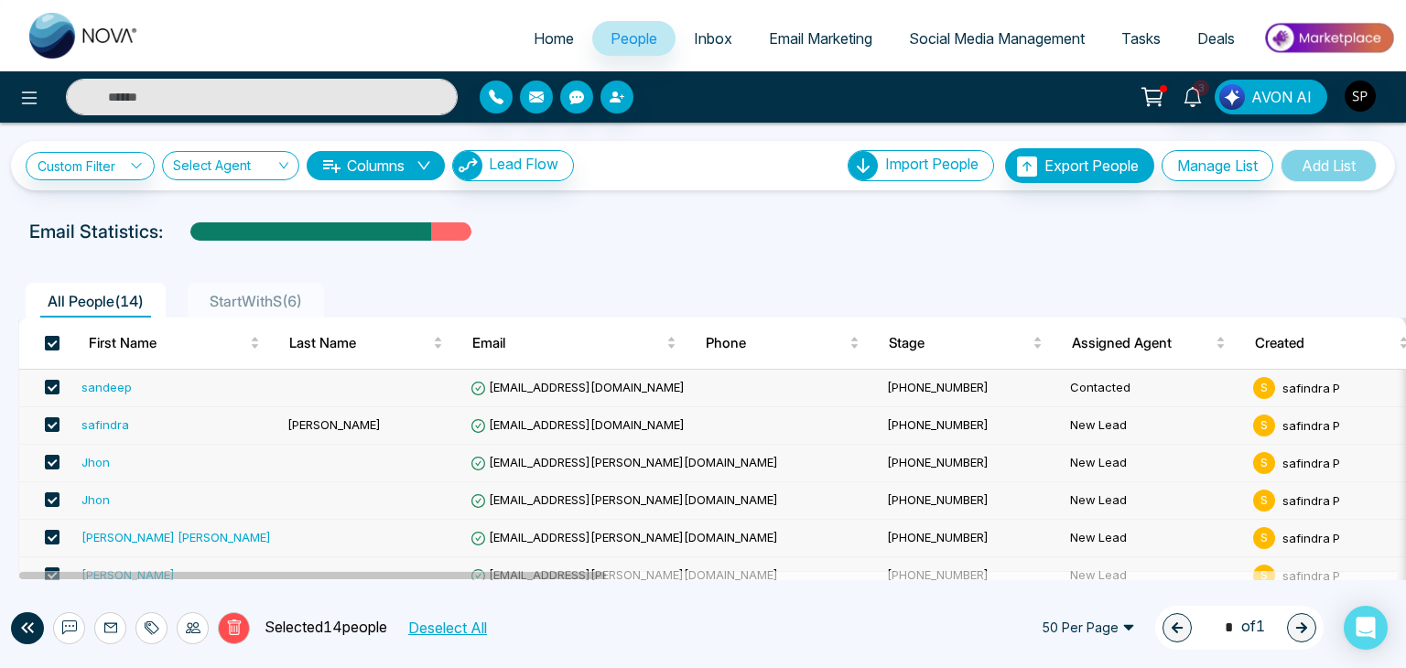
click at [49, 345] on span at bounding box center [52, 343] width 15 height 15
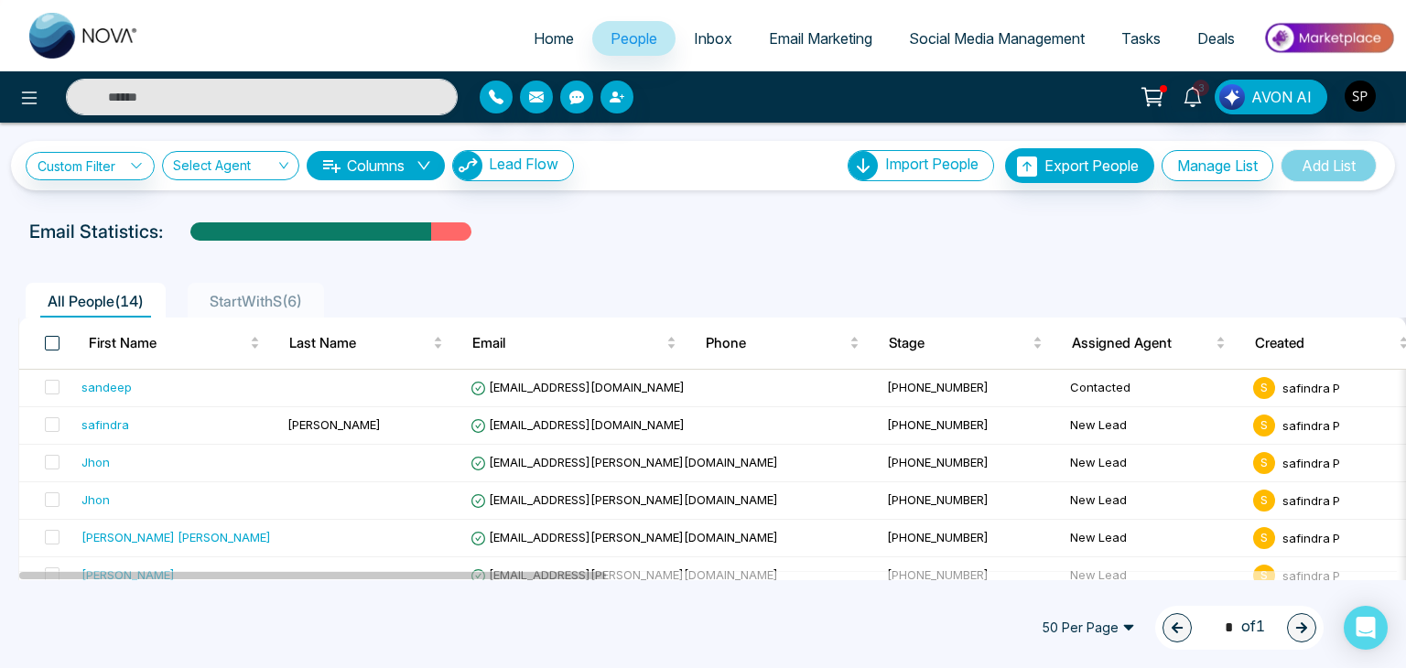
click at [49, 345] on span at bounding box center [52, 343] width 15 height 15
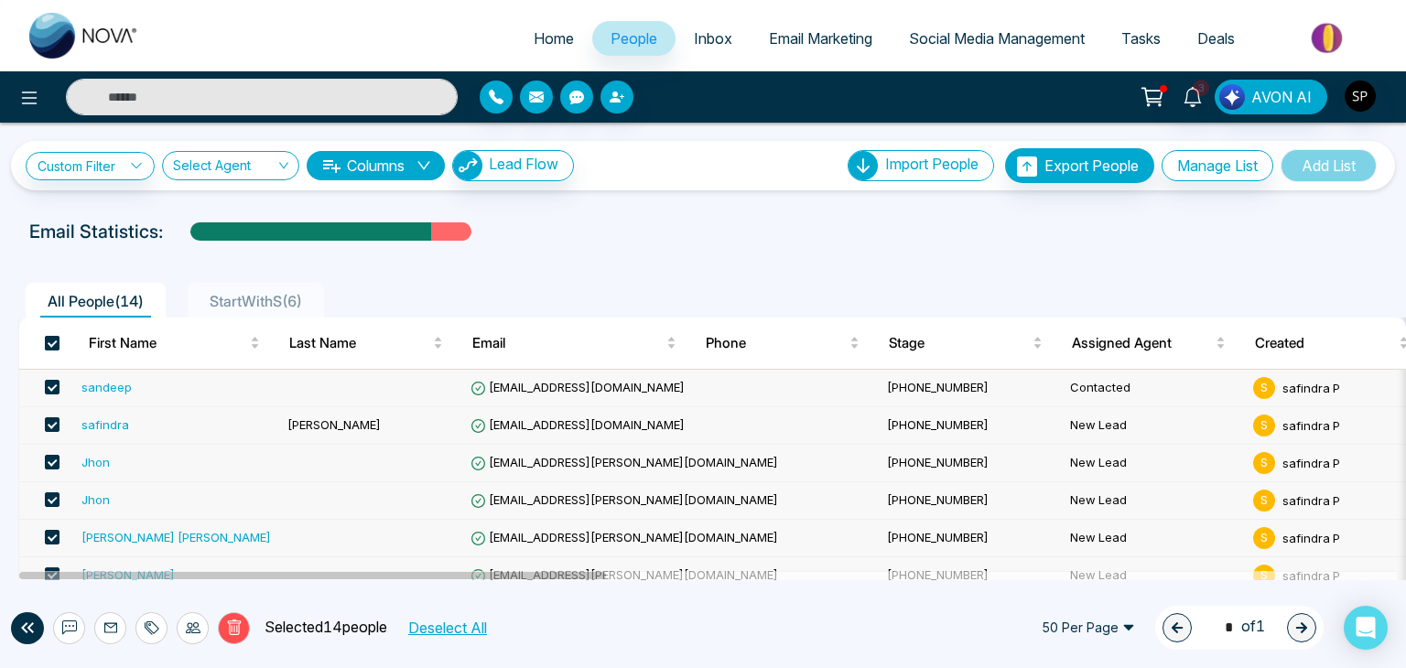
click at [49, 345] on span at bounding box center [52, 343] width 15 height 15
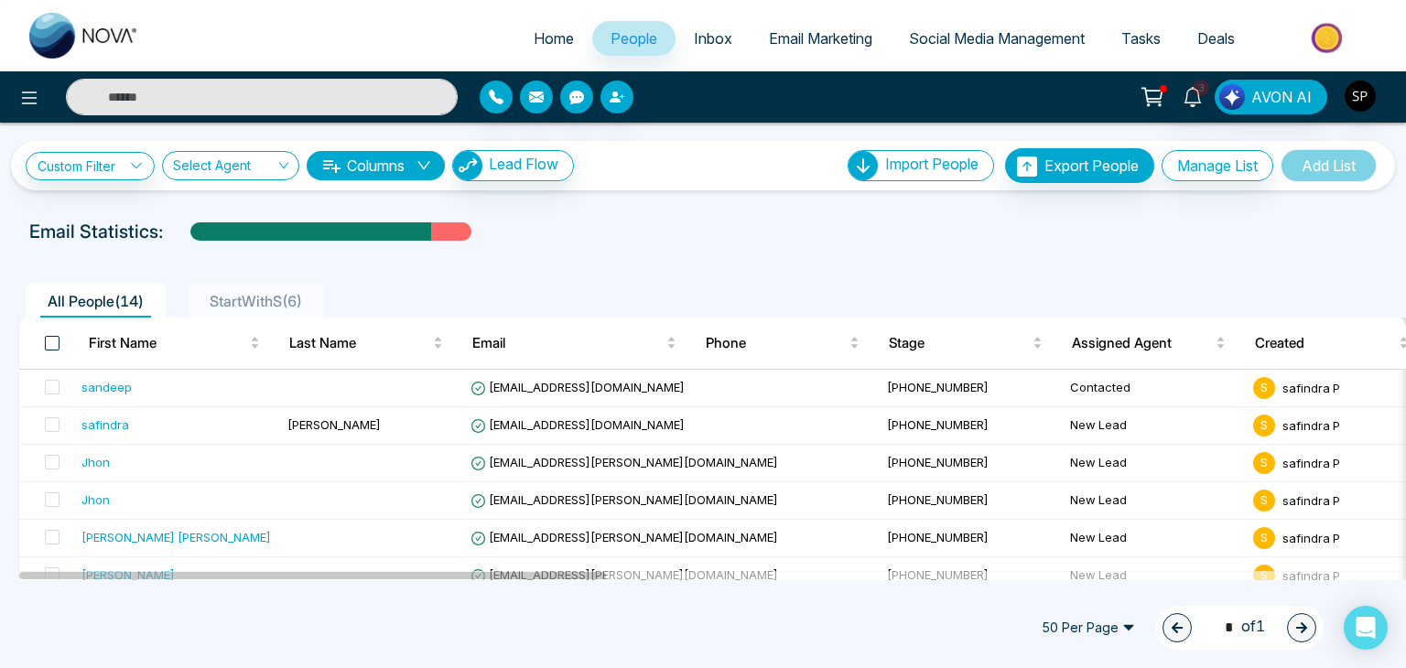
click at [49, 345] on span at bounding box center [52, 343] width 15 height 15
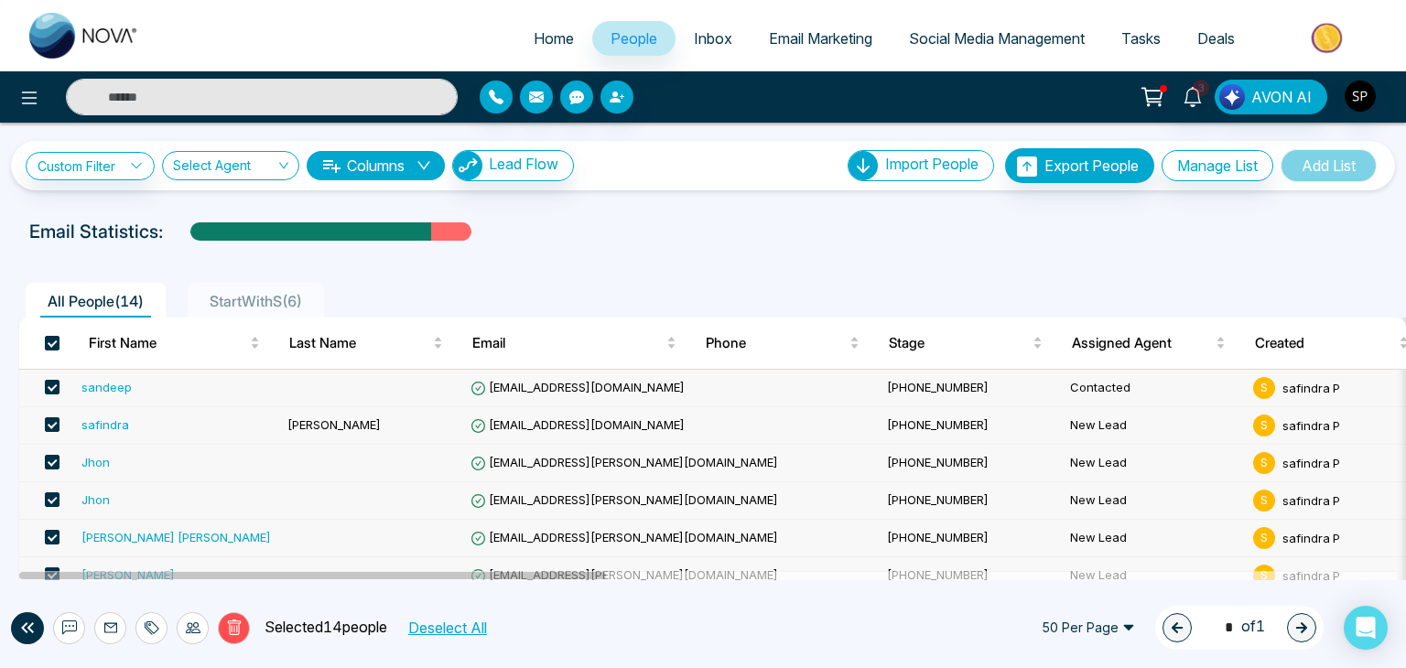
click at [15, 624] on button at bounding box center [27, 629] width 33 height 32
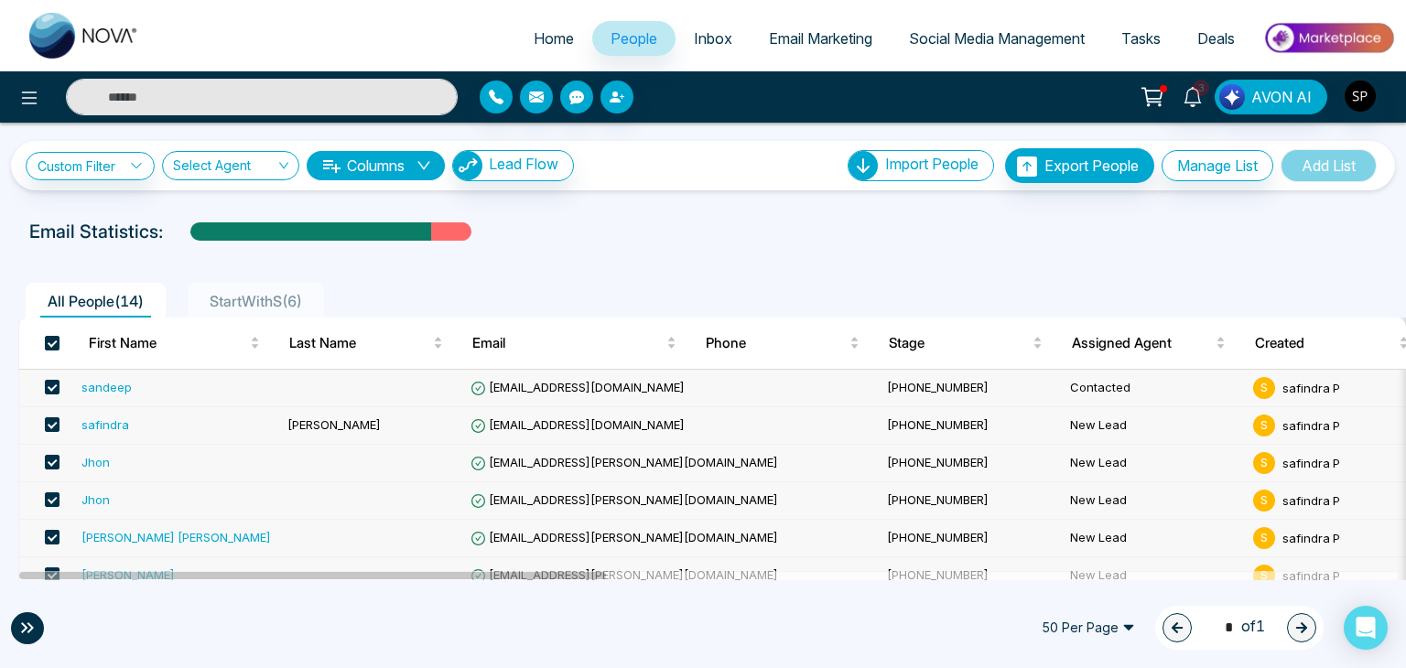
click at [26, 631] on icon at bounding box center [27, 628] width 22 height 22
click at [26, 631] on icon at bounding box center [24, 628] width 6 height 11
click at [26, 631] on icon at bounding box center [27, 628] width 22 height 22
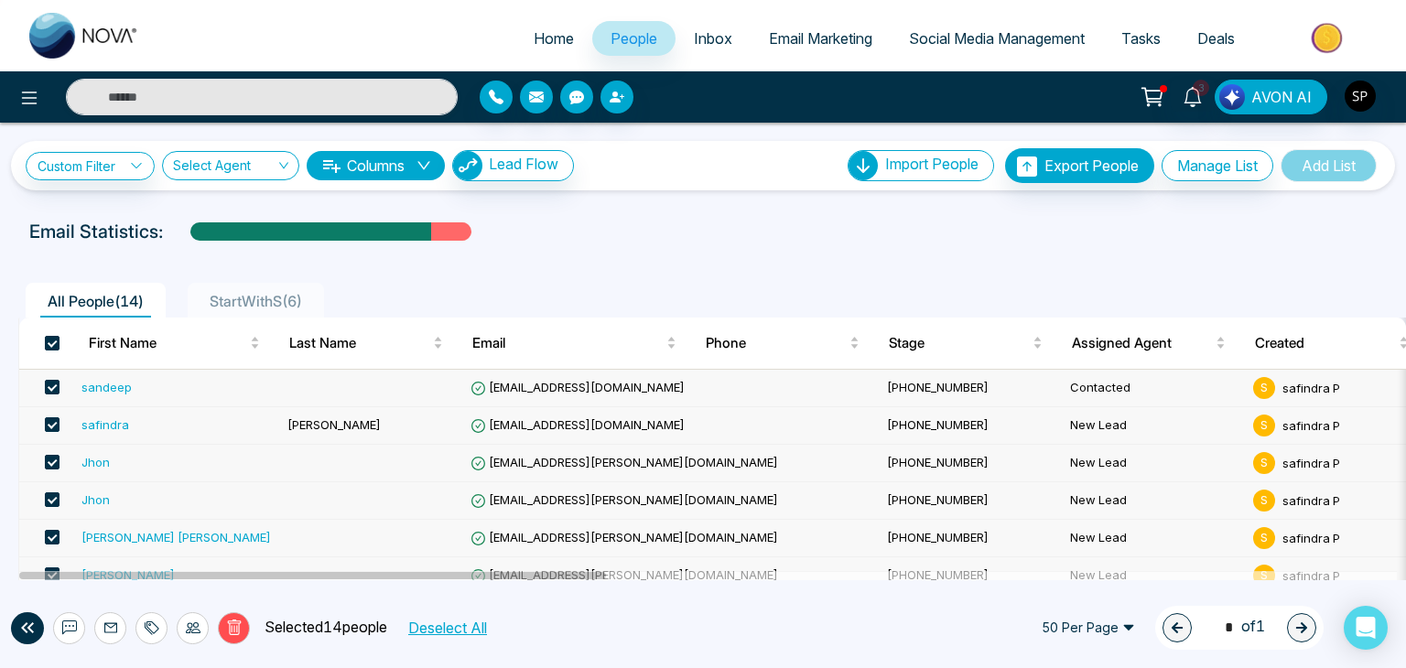
click at [26, 631] on icon at bounding box center [24, 628] width 6 height 11
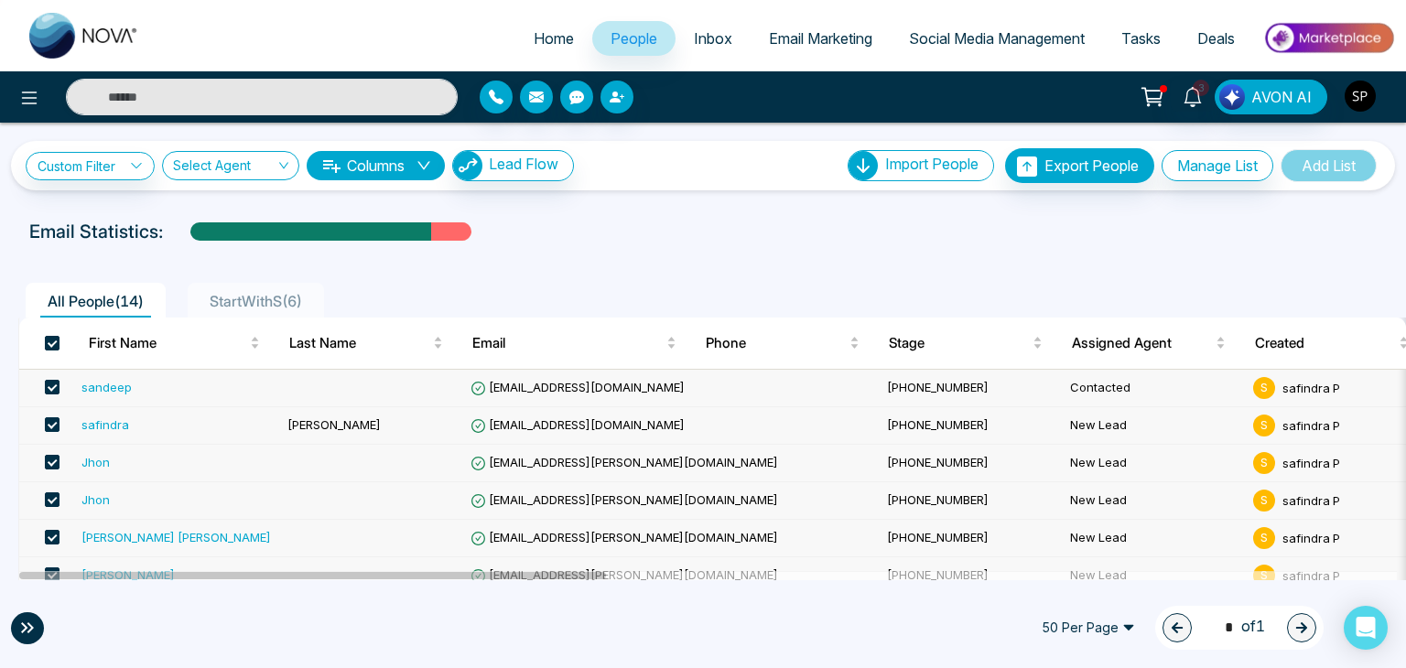
click at [1357, 90] on img "button" at bounding box center [1360, 96] width 31 height 31
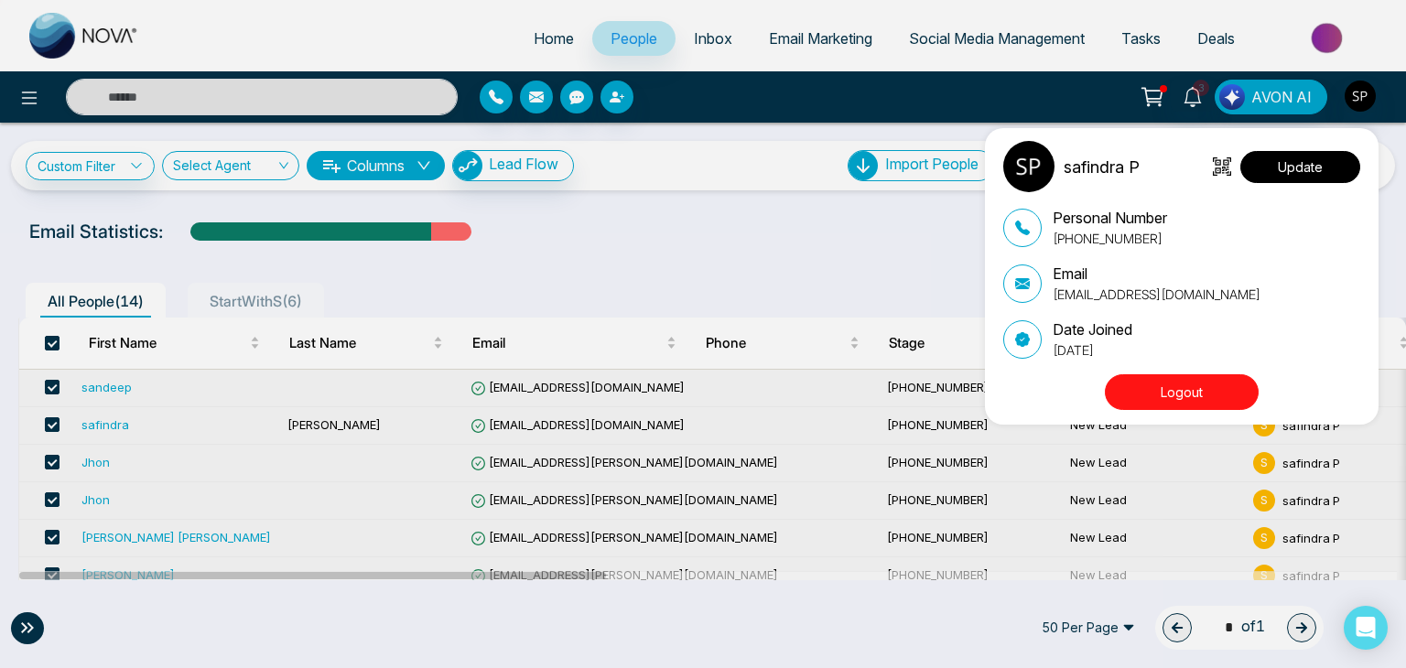
click at [1296, 179] on button "Update" at bounding box center [1301, 167] width 120 height 32
select select
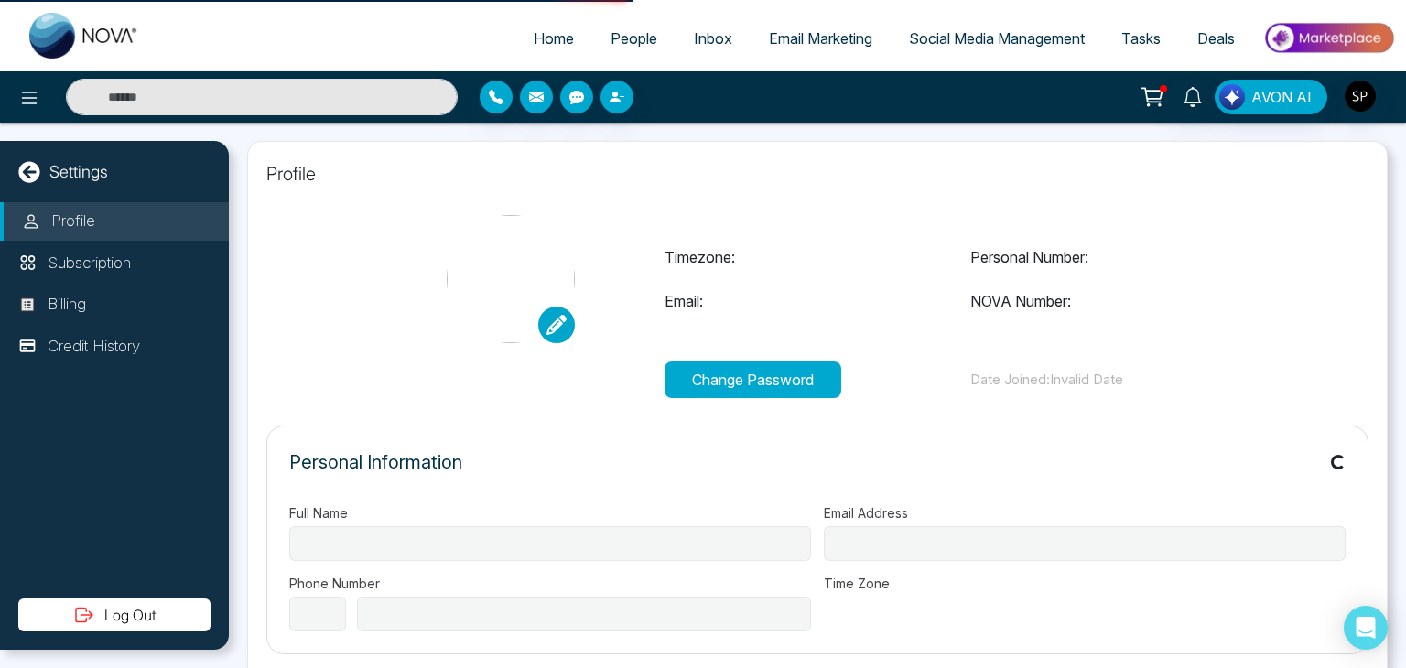
type input "**********"
select select "***"
type input "**********"
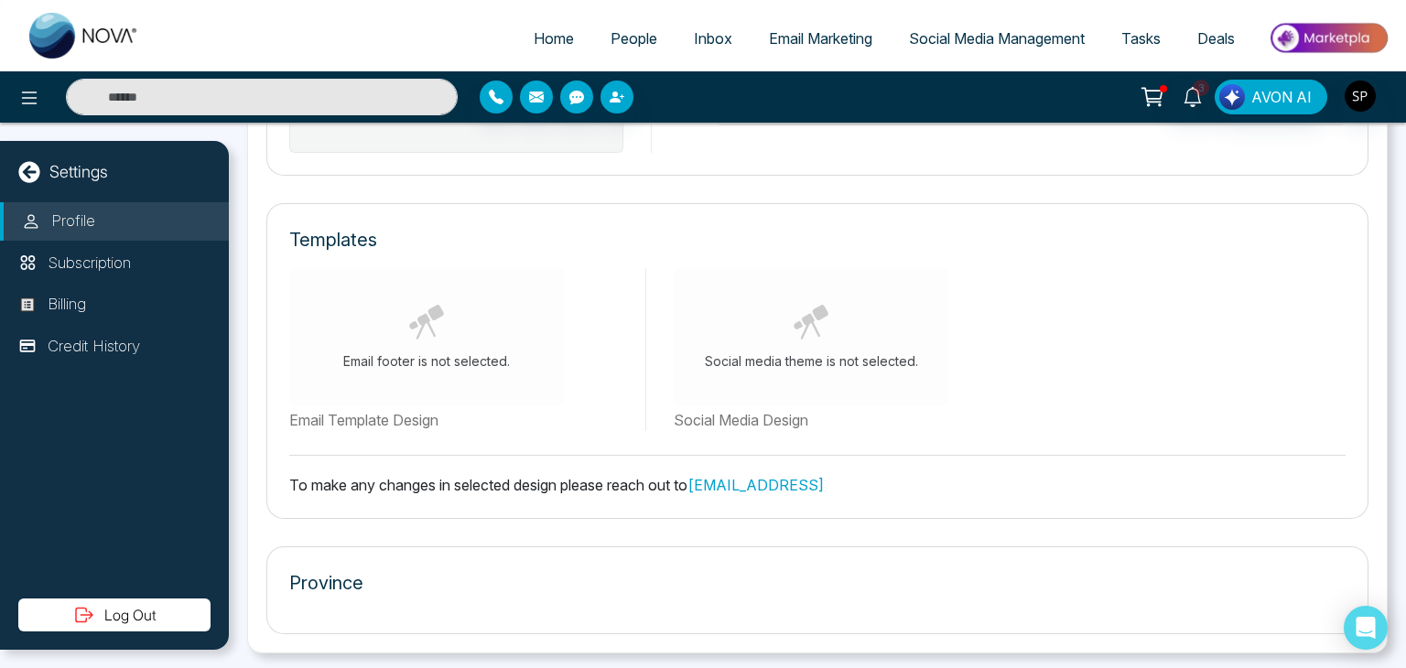
type input "**"
type input "**********"
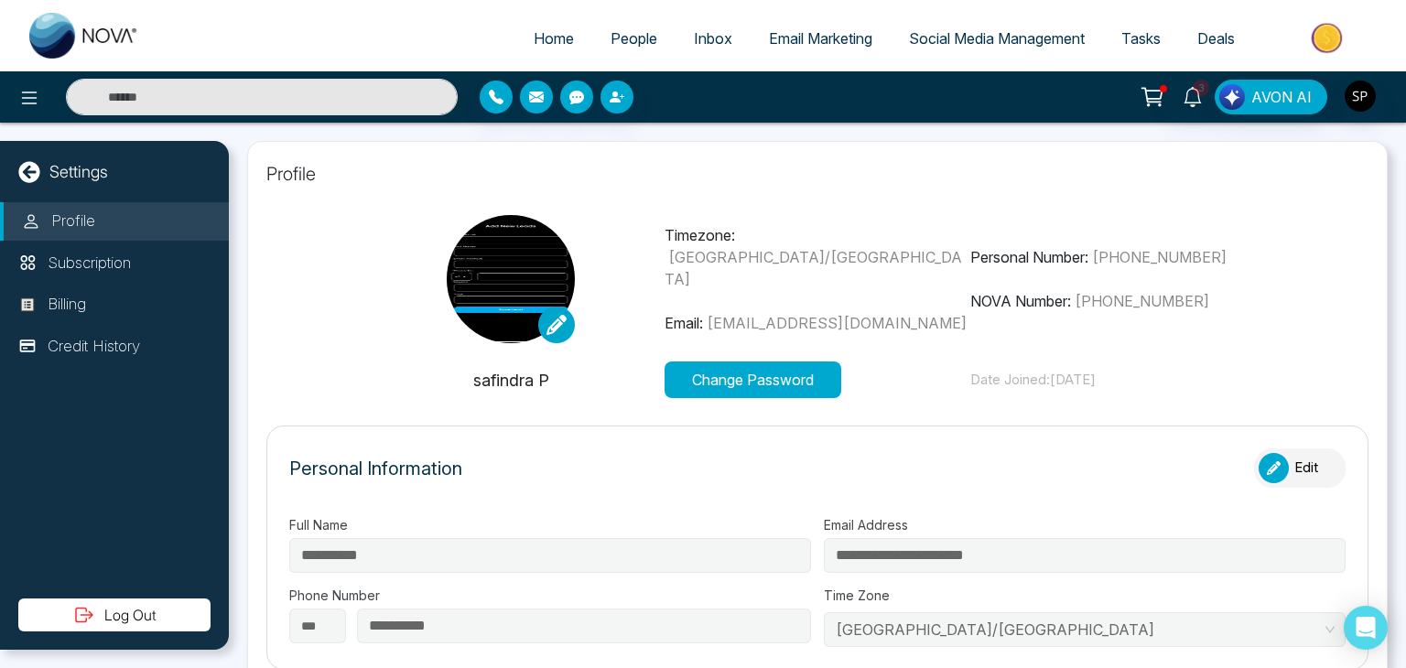
click at [560, 45] on span "Home" at bounding box center [554, 38] width 40 height 18
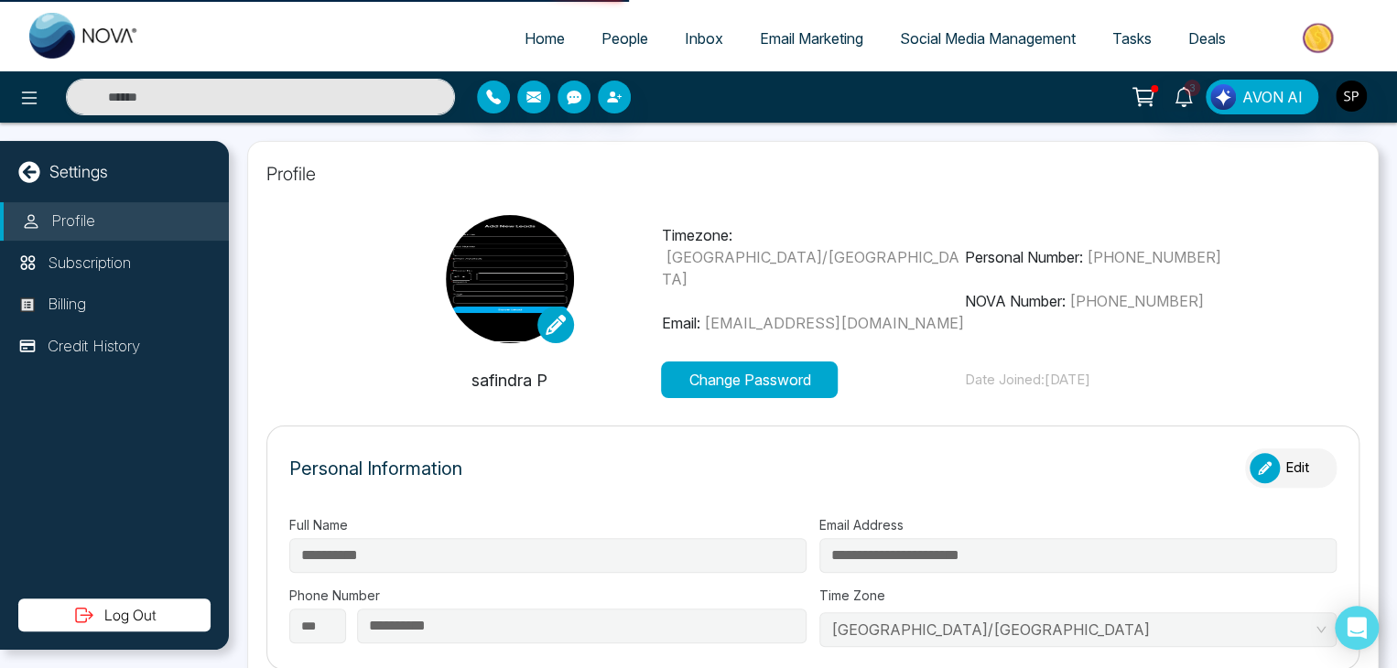
select select "*"
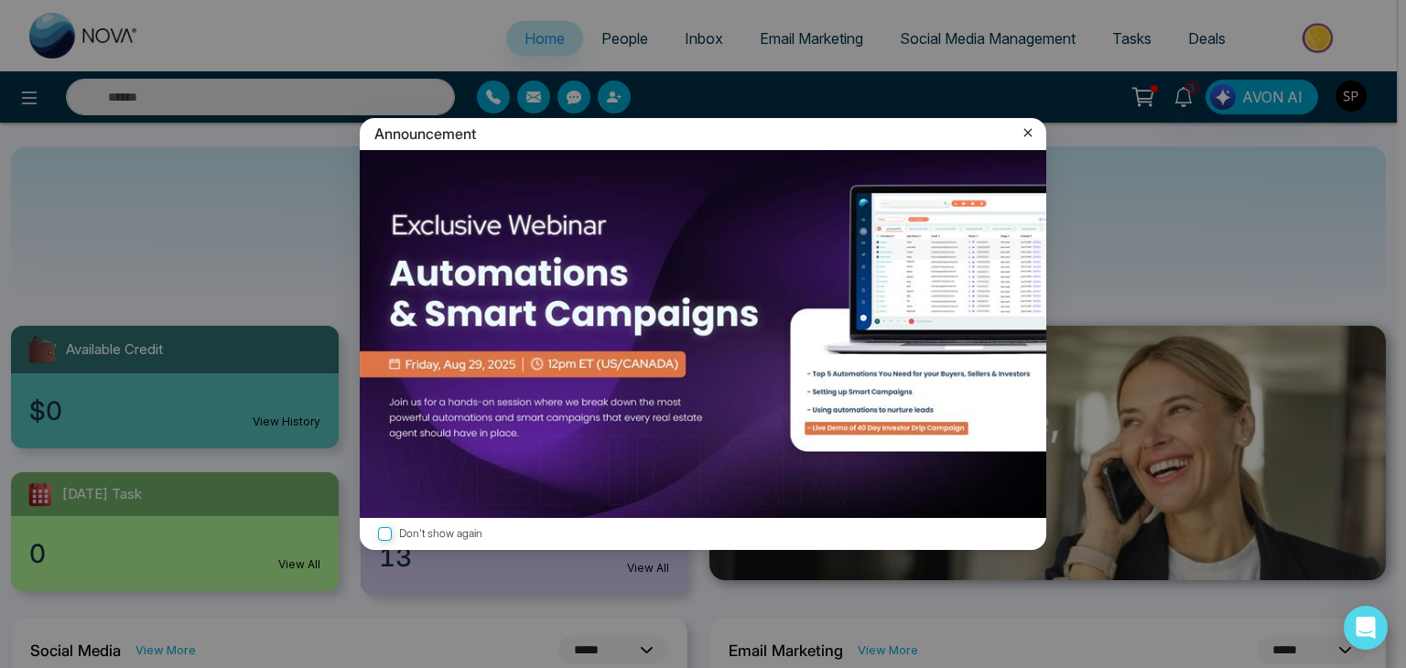
click at [1022, 127] on icon at bounding box center [1028, 133] width 18 height 18
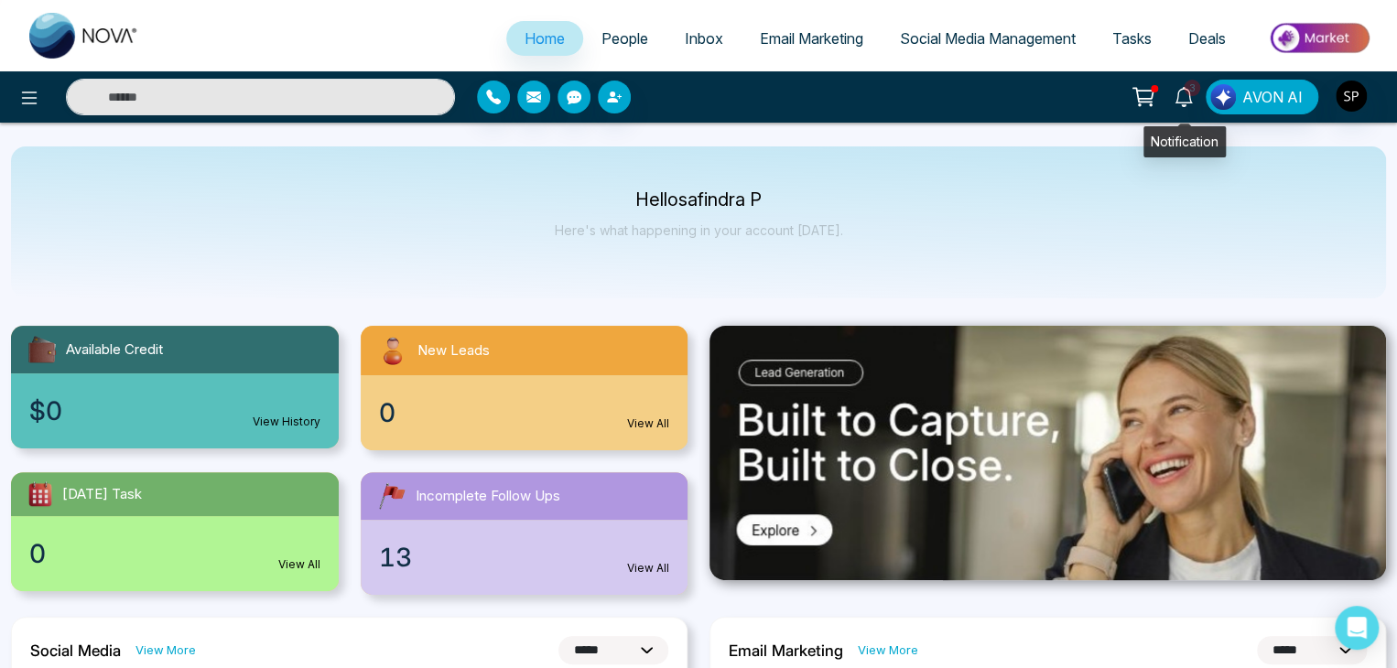
click at [1194, 98] on icon at bounding box center [1184, 97] width 20 height 20
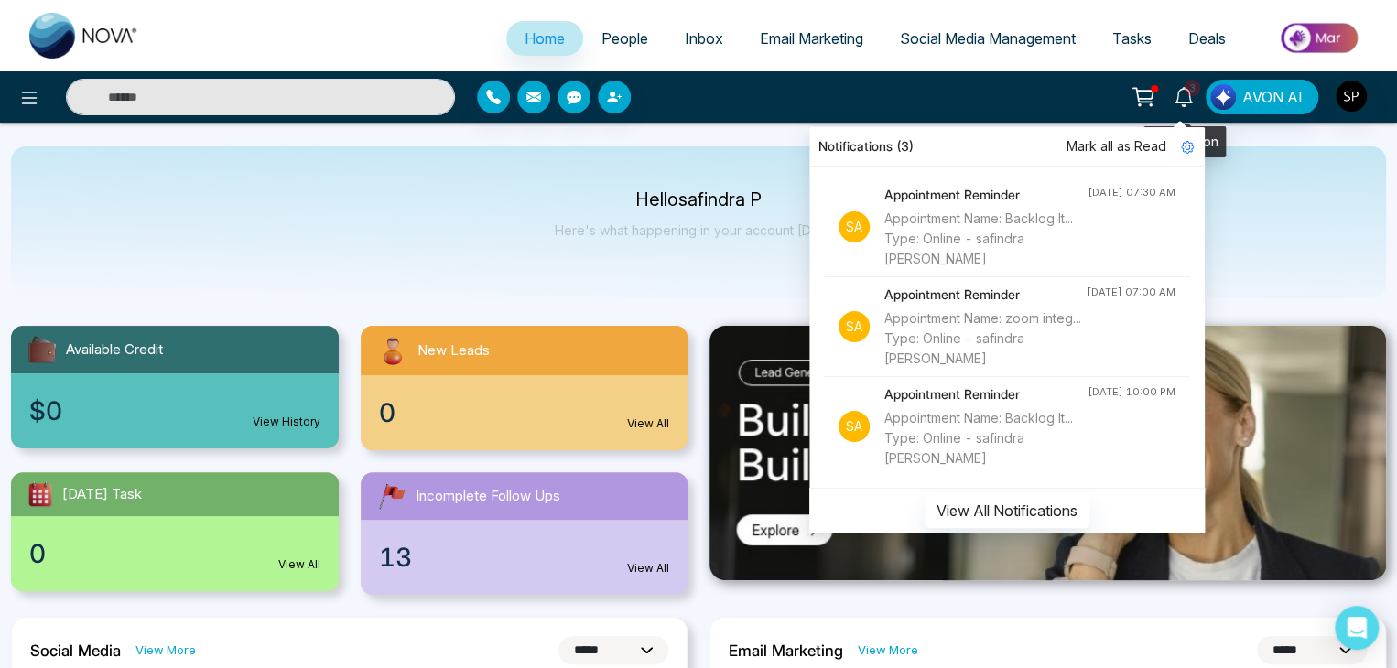
click at [1194, 98] on icon at bounding box center [1184, 97] width 20 height 20
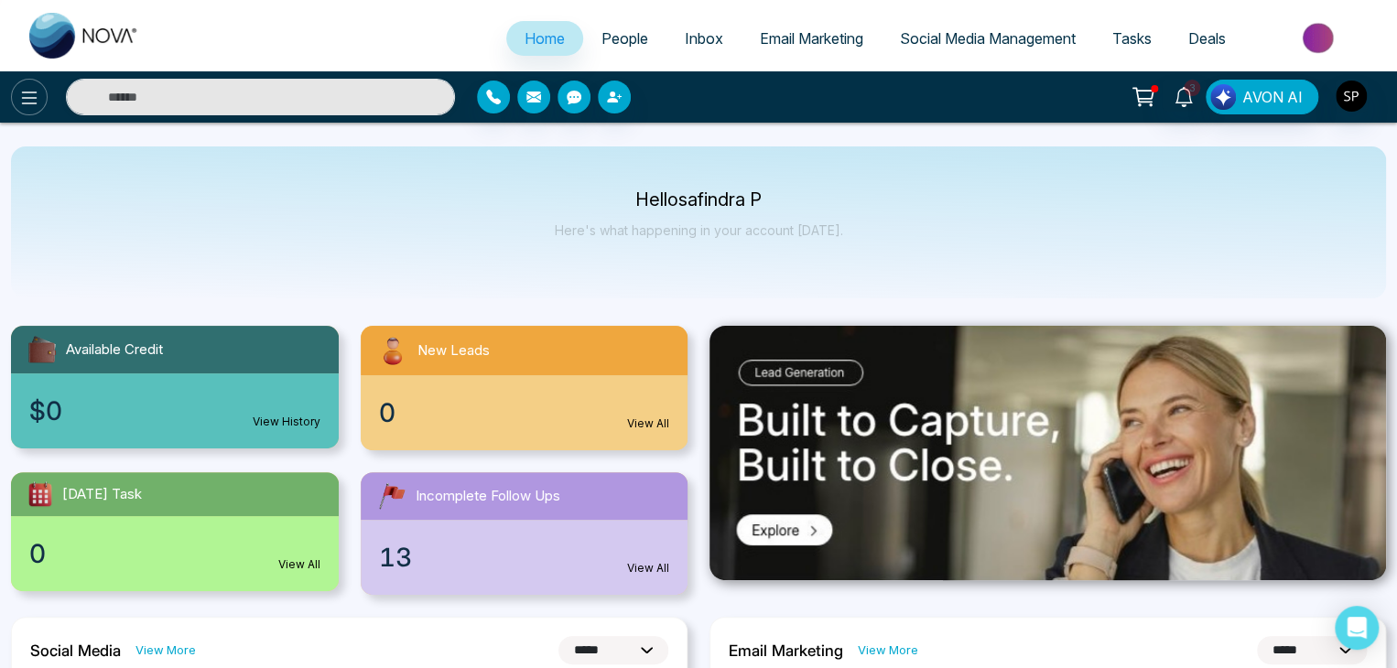
click at [24, 93] on icon at bounding box center [29, 98] width 22 height 22
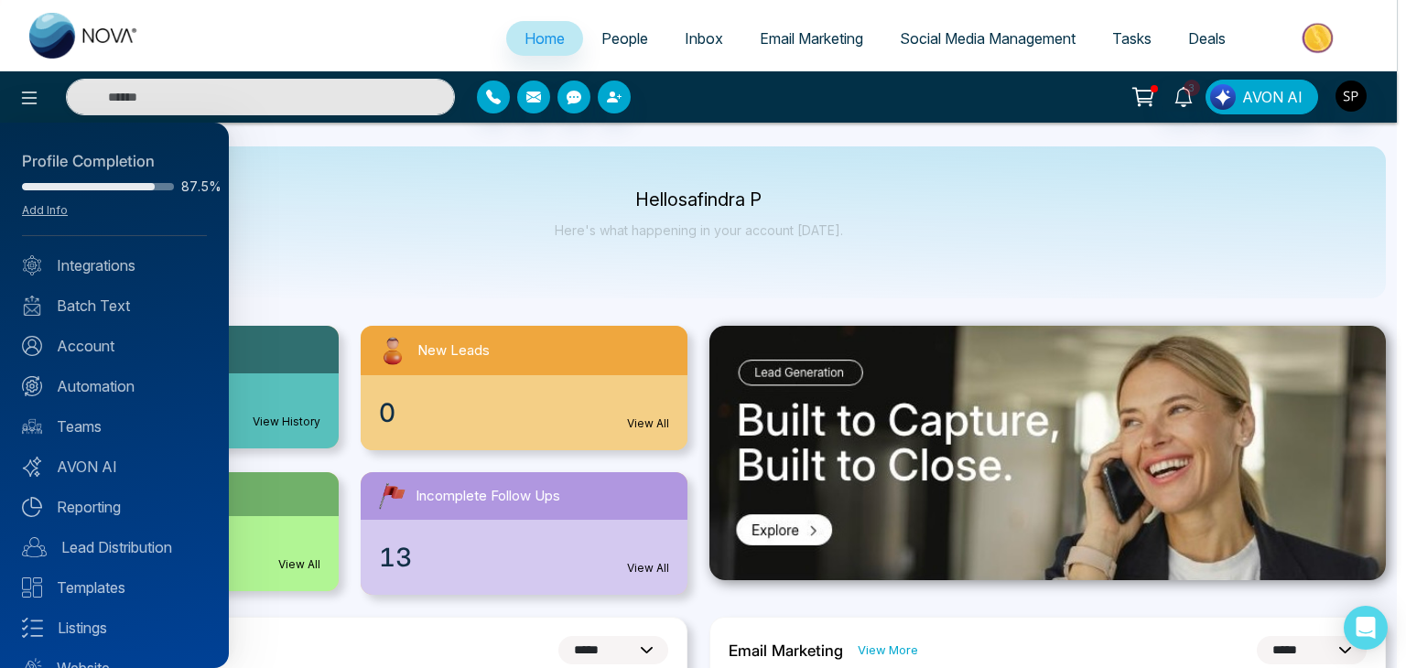
click at [412, 262] on div at bounding box center [703, 334] width 1406 height 668
